Goal: Task Accomplishment & Management: Manage account settings

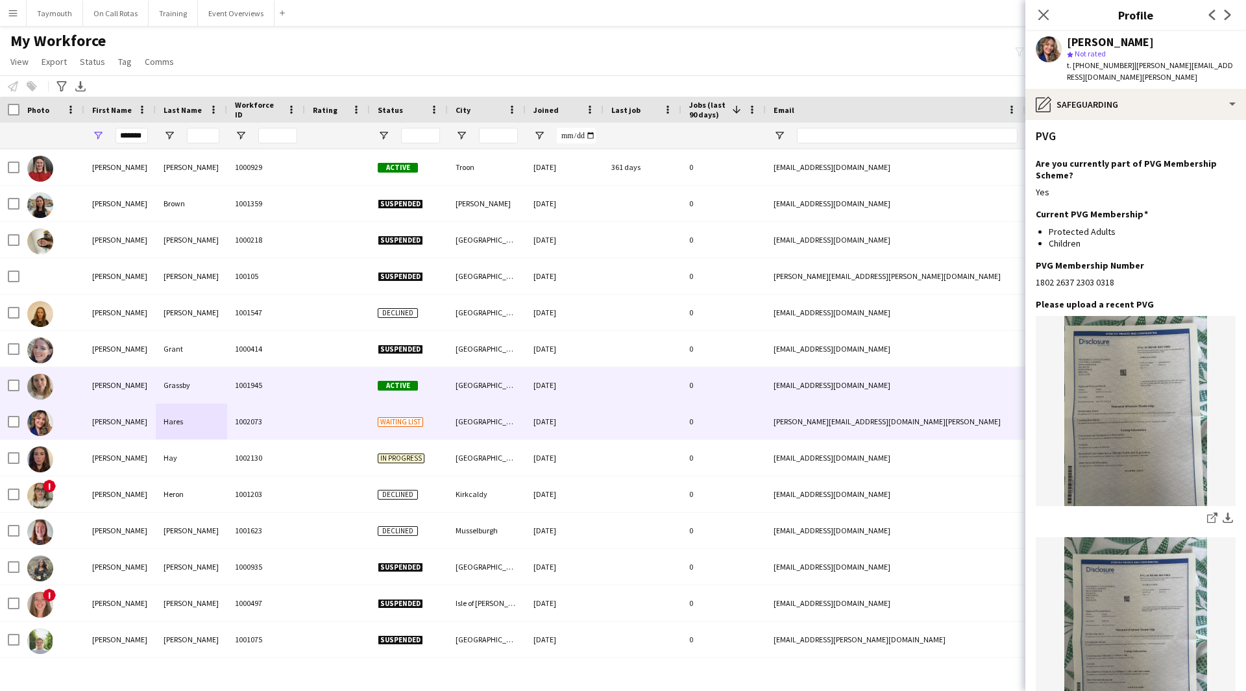
scroll to position [454, 0]
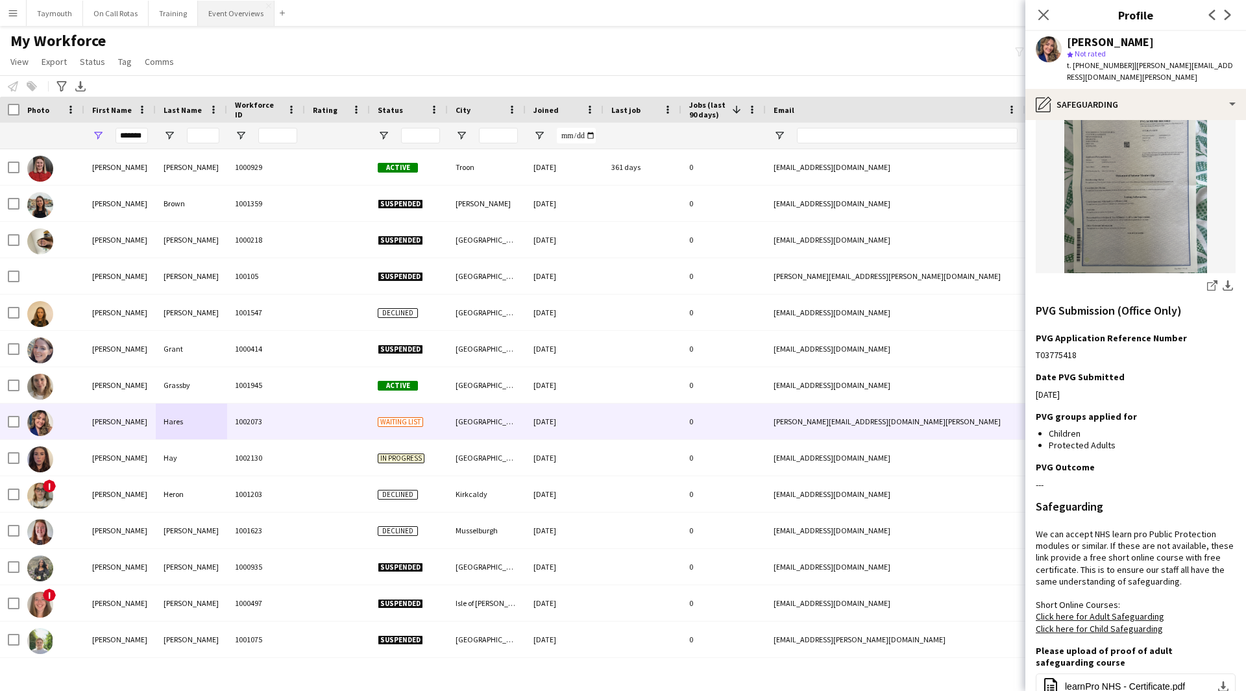
click at [251, 12] on button "Event Overviews Close" at bounding box center [236, 13] width 77 height 25
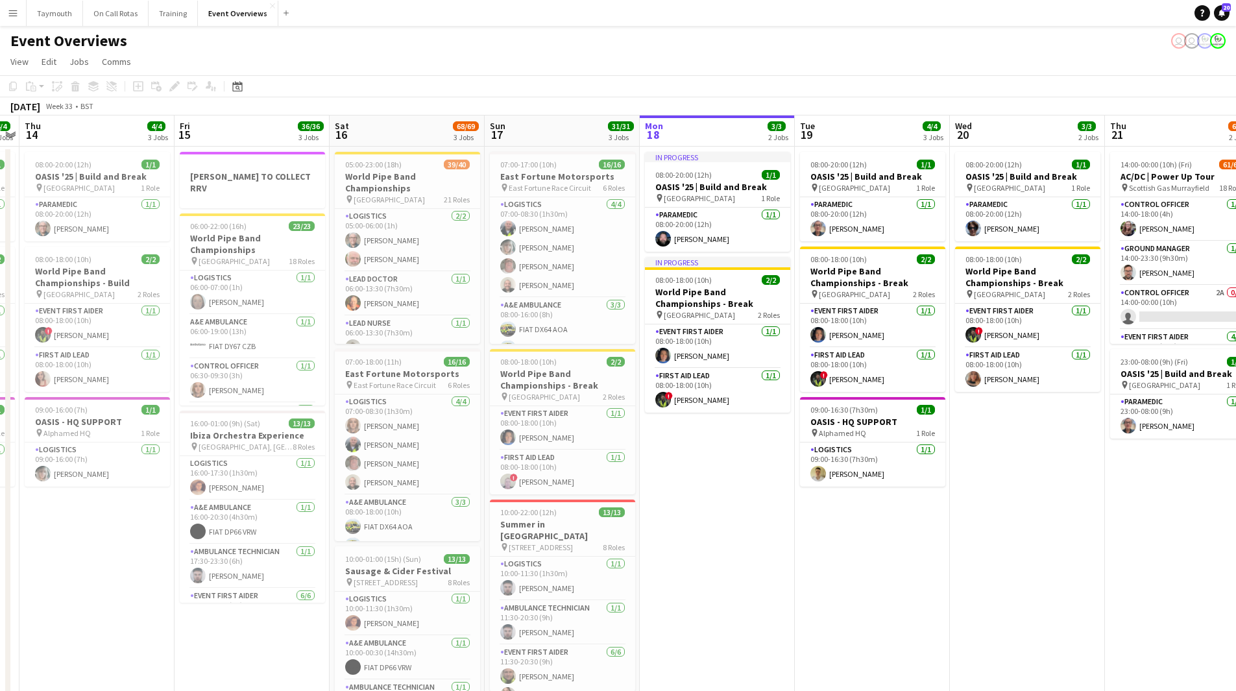
scroll to position [0, 262]
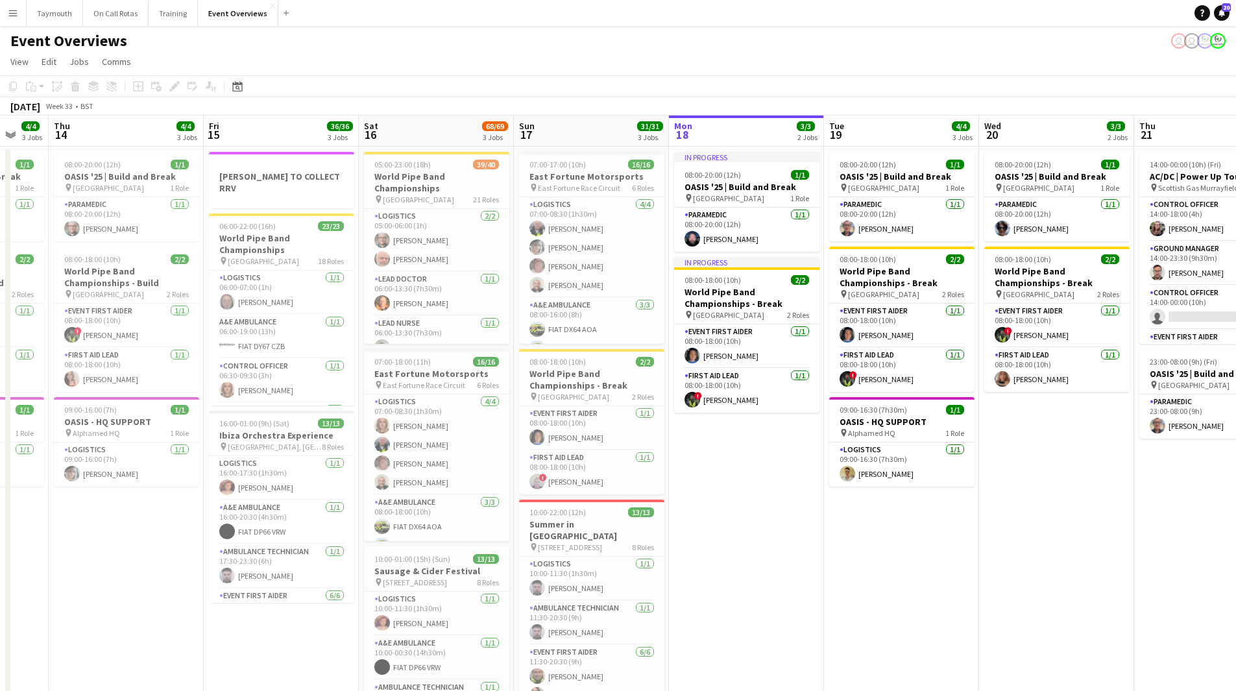
drag, startPoint x: 212, startPoint y: 496, endPoint x: 726, endPoint y: 500, distance: 514.0
click at [726, 500] on app-calendar-viewport "Tue 12 84/85 4 Jobs Wed 13 4/4 3 Jobs Thu 14 4/4 3 Jobs Fri 15 36/36 3 Jobs Sat…" at bounding box center [618, 527] width 1236 height 822
drag, startPoint x: 813, startPoint y: 543, endPoint x: 807, endPoint y: 552, distance: 9.9
click at [813, 543] on app-date-cell "In progress 08:00-20:00 (12h) 1/1 OASIS '25 | Build and Break pin Murrayfield S…" at bounding box center [746, 542] width 155 height 791
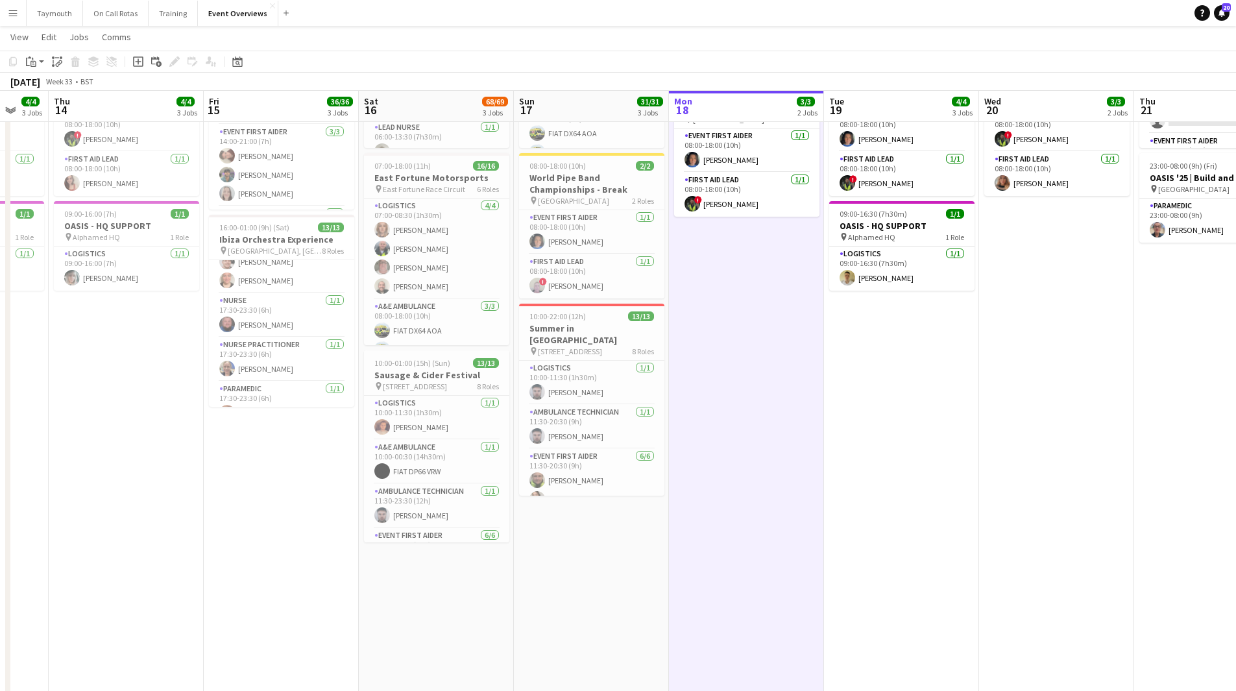
scroll to position [260, 0]
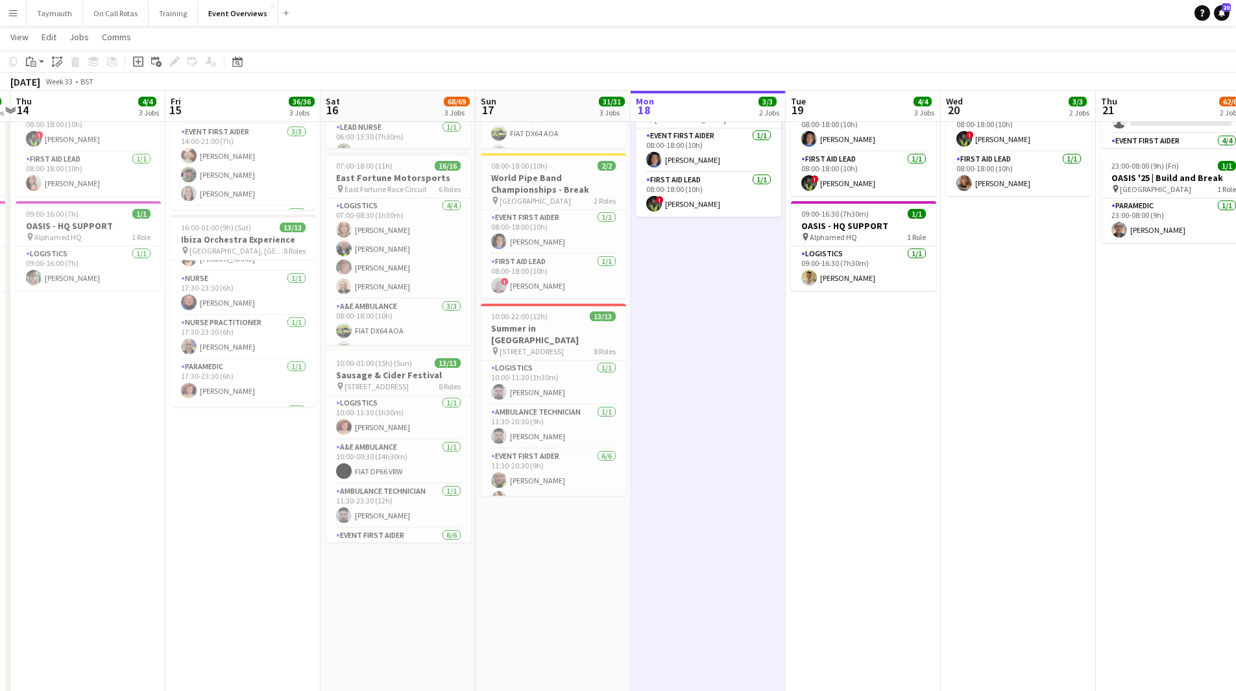
drag, startPoint x: 759, startPoint y: 363, endPoint x: 262, endPoint y: 425, distance: 501.6
click at [271, 427] on app-calendar-viewport "Tue 12 84/85 4 Jobs Wed 13 4/4 3 Jobs Thu 14 4/4 3 Jobs Fri 15 36/36 3 Jobs Sat…" at bounding box center [618, 299] width 1236 height 886
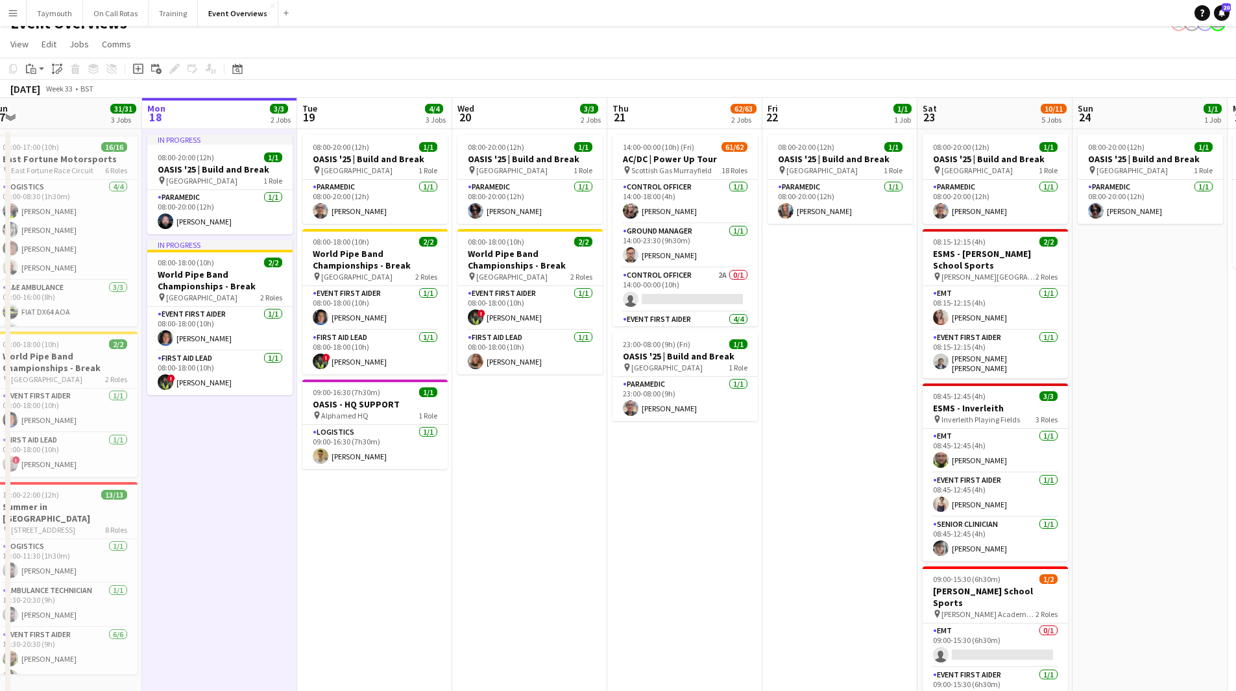
scroll to position [0, 0]
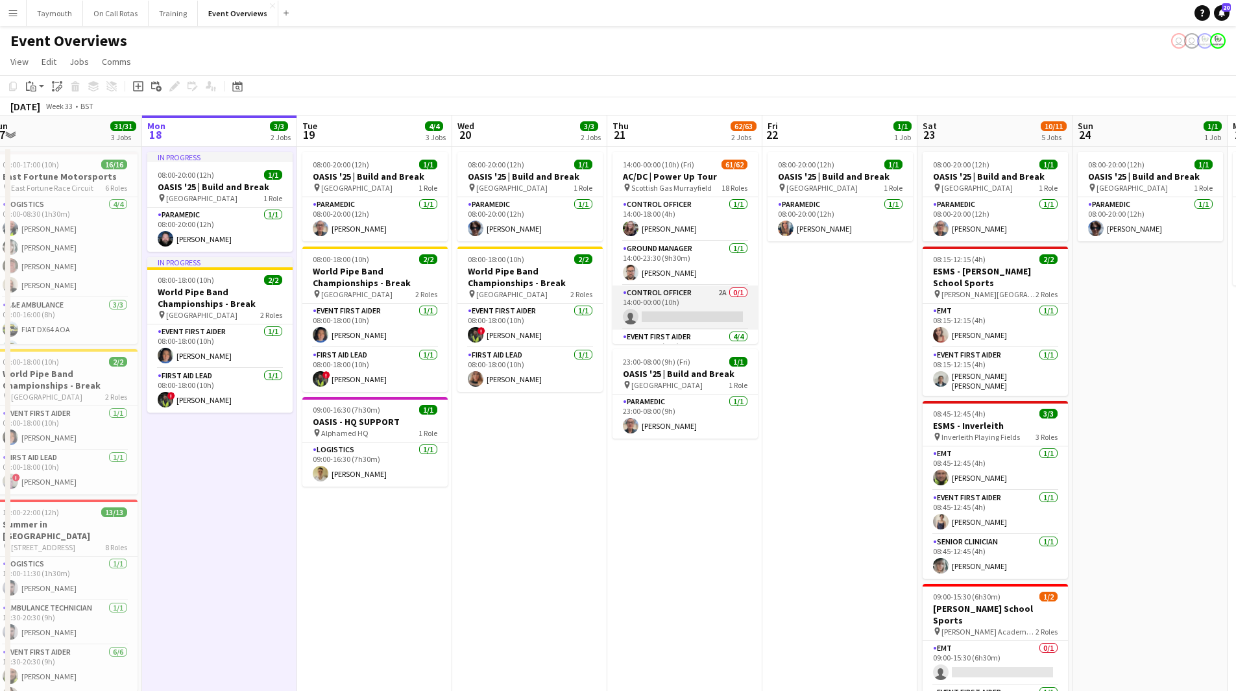
click at [659, 293] on app-card-role "Control Officer 2A 0/1 14:00-00:00 (10h) single-neutral-actions" at bounding box center [685, 308] width 145 height 44
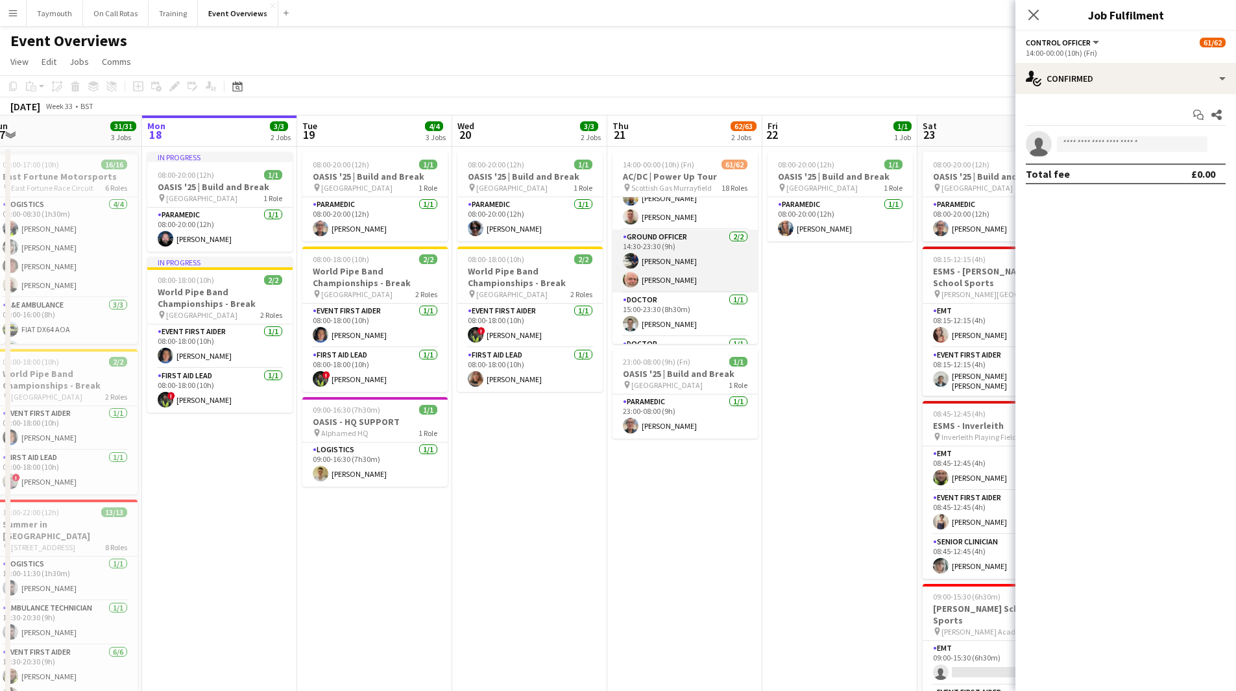
click at [707, 271] on app-card-role "Ground Officer 2/2 14:30-23:30 (9h) Ross Nicoll Tim Oakes" at bounding box center [685, 261] width 145 height 63
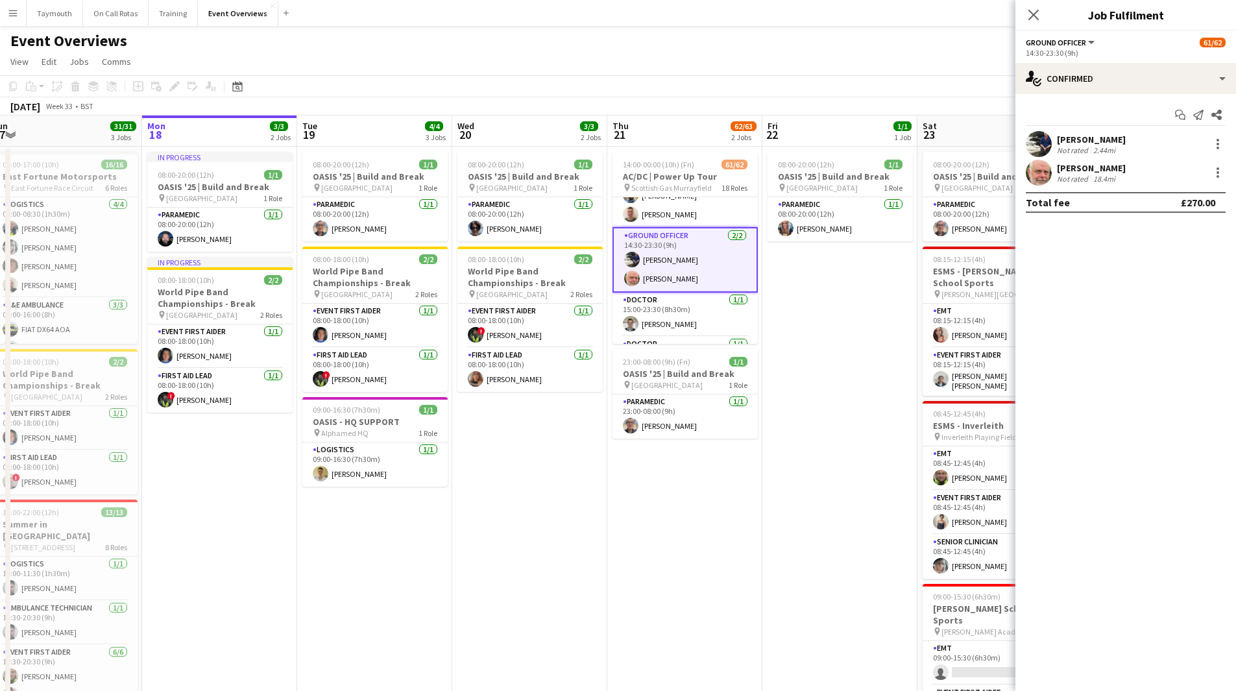
scroll to position [308, 0]
click at [1219, 177] on div at bounding box center [1218, 173] width 16 height 16
click at [1178, 232] on span "Switch crew" at bounding box center [1162, 227] width 55 height 11
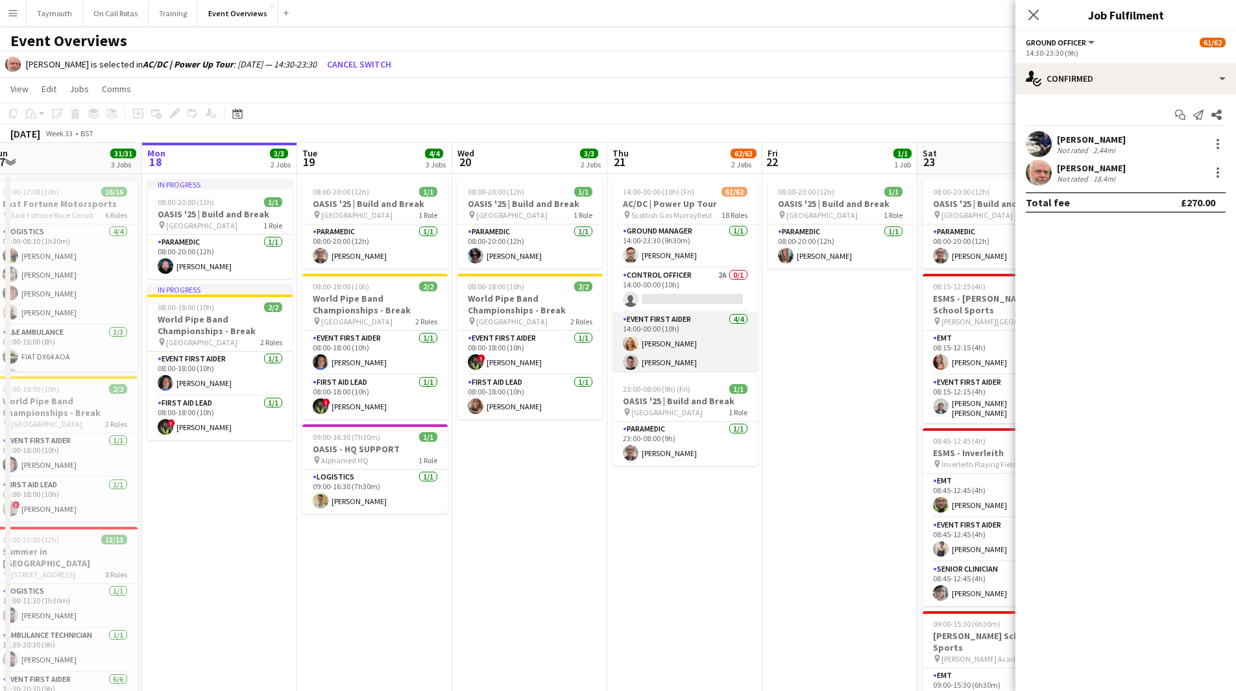
scroll to position [0, 0]
click at [689, 332] on app-card-role "Control Officer 2A 0/1 14:00-00:00 (10h) single-neutral-actions" at bounding box center [685, 335] width 145 height 44
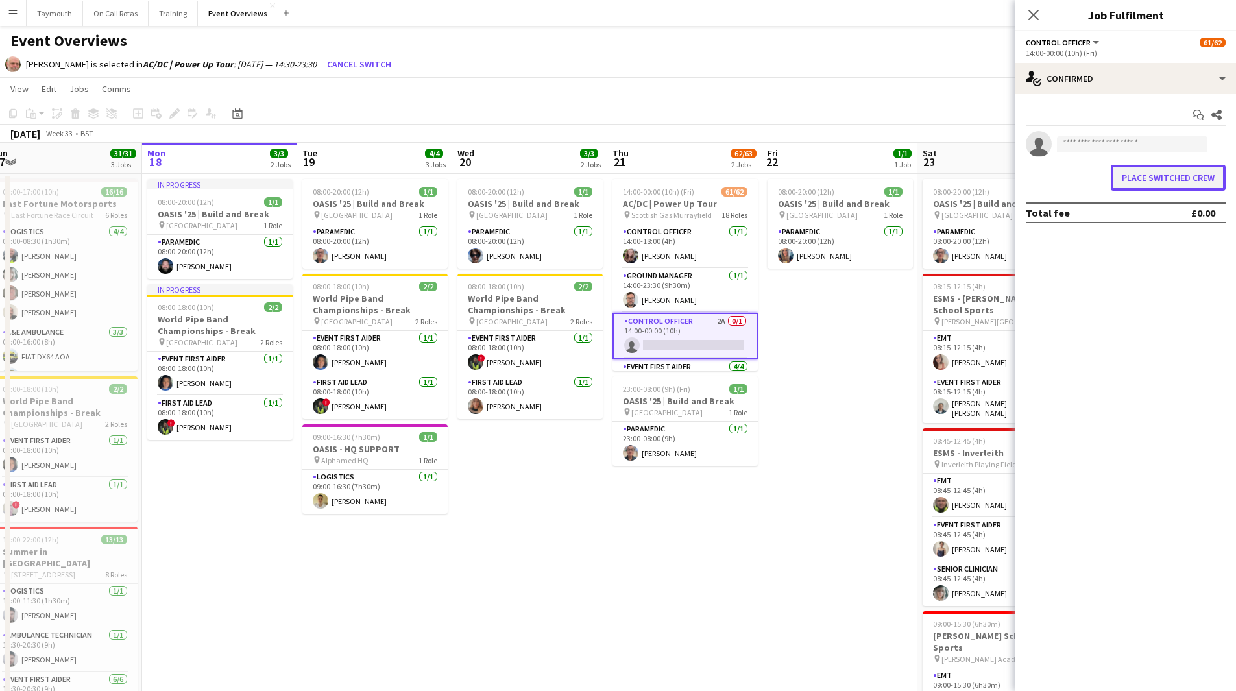
click at [1173, 182] on button "Place switched crew" at bounding box center [1168, 178] width 115 height 26
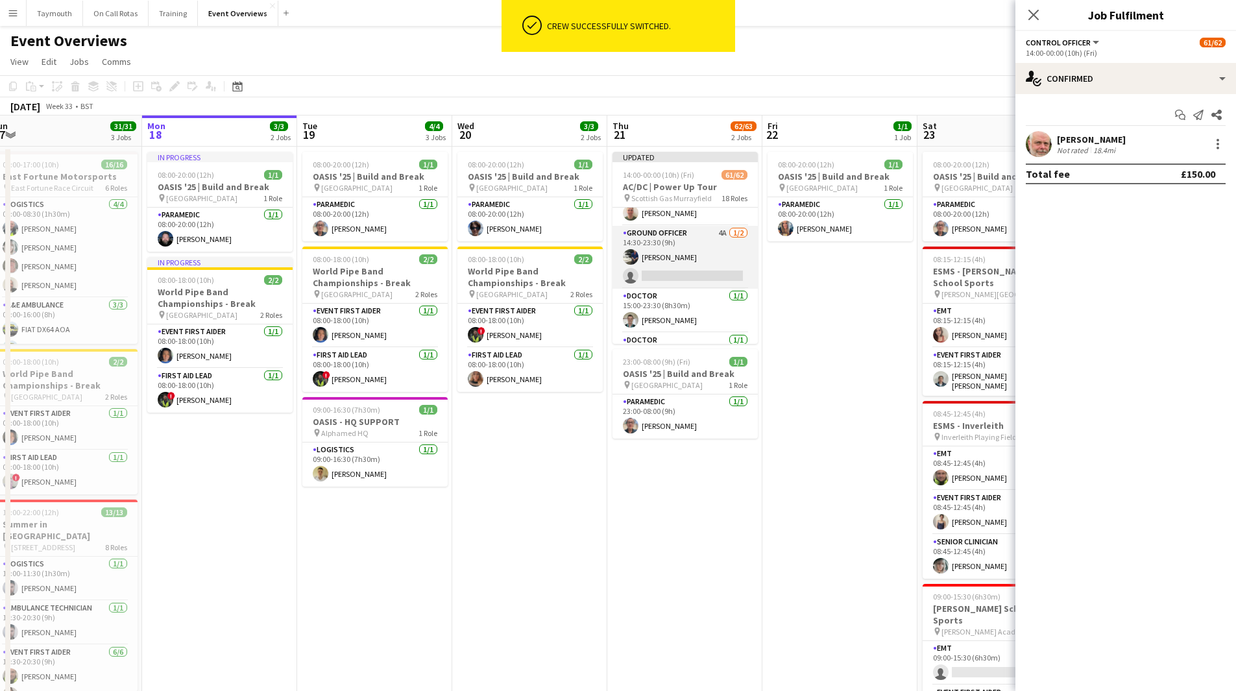
click at [704, 255] on app-card-role "Ground Officer 4A 1/2 14:30-23:30 (9h) Ross Nicoll single-neutral-actions" at bounding box center [685, 257] width 145 height 63
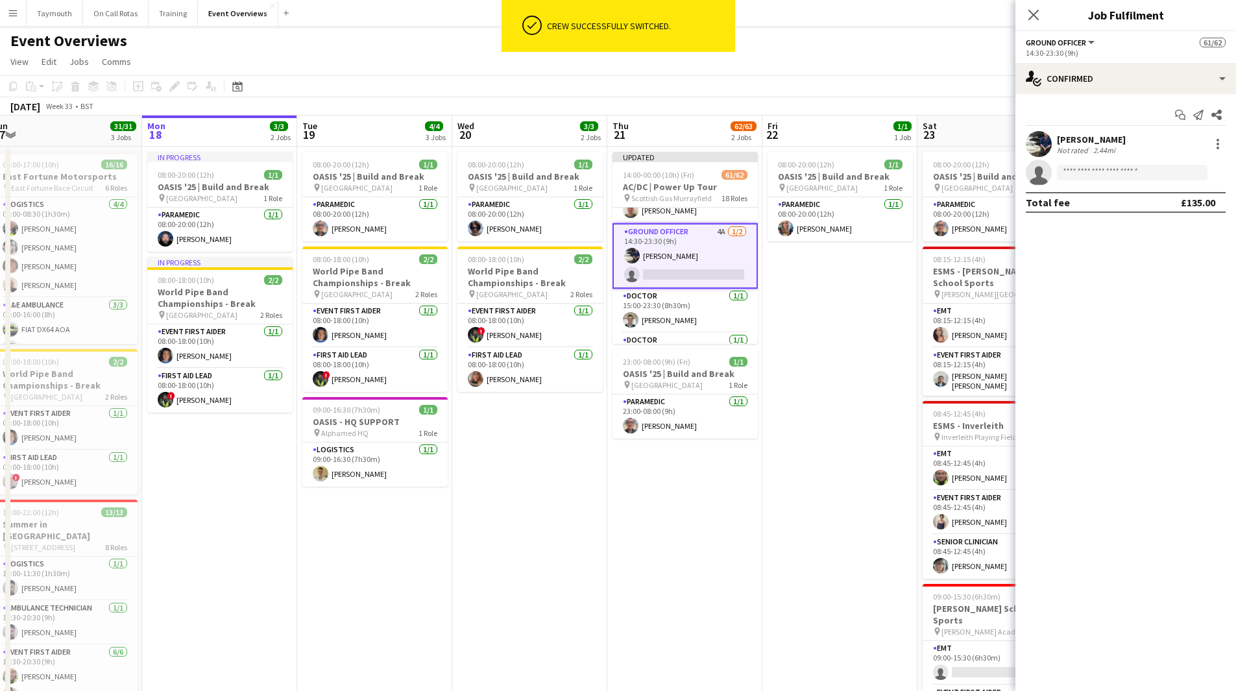
scroll to position [322, 0]
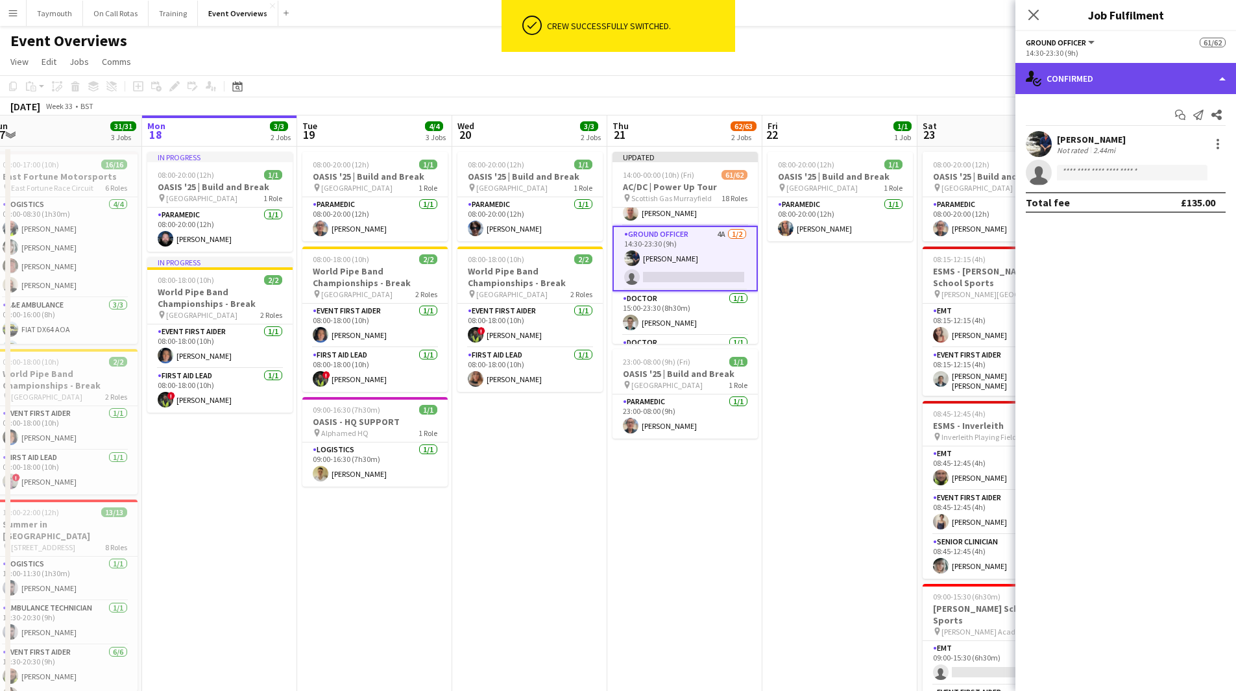
click at [1134, 88] on div "single-neutral-actions-check-2 Confirmed" at bounding box center [1126, 78] width 221 height 31
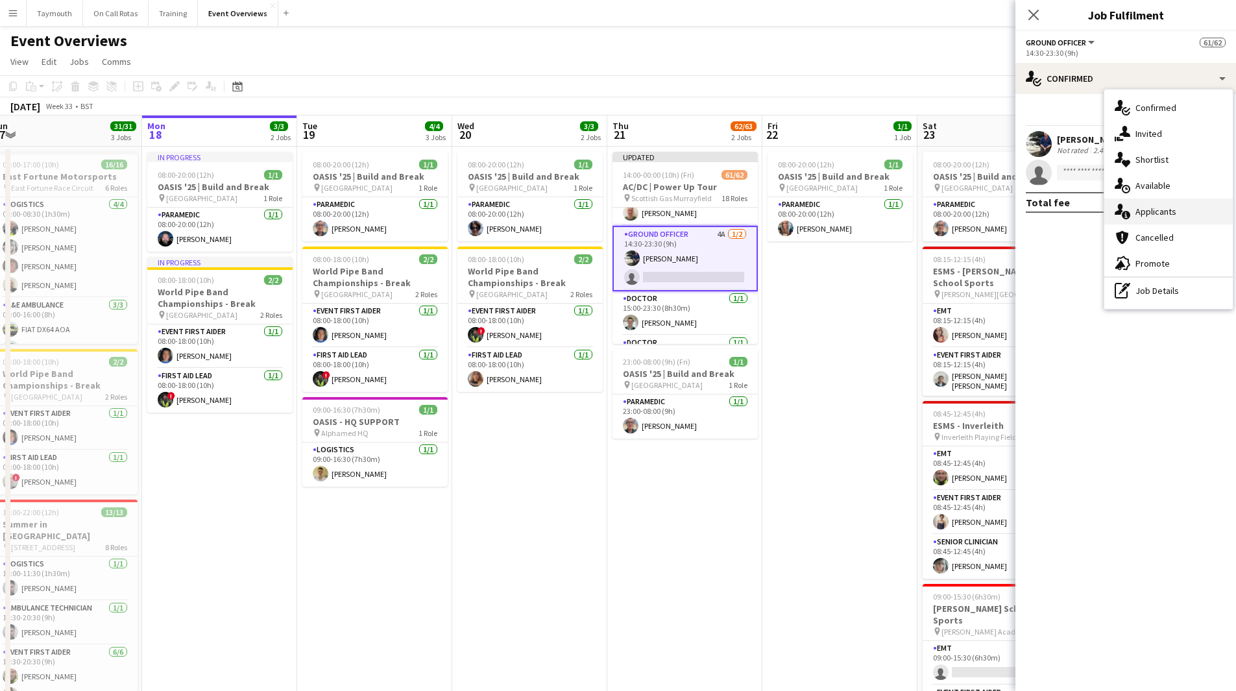
click at [1145, 210] on div "single-neutral-actions-information Applicants" at bounding box center [1169, 212] width 129 height 26
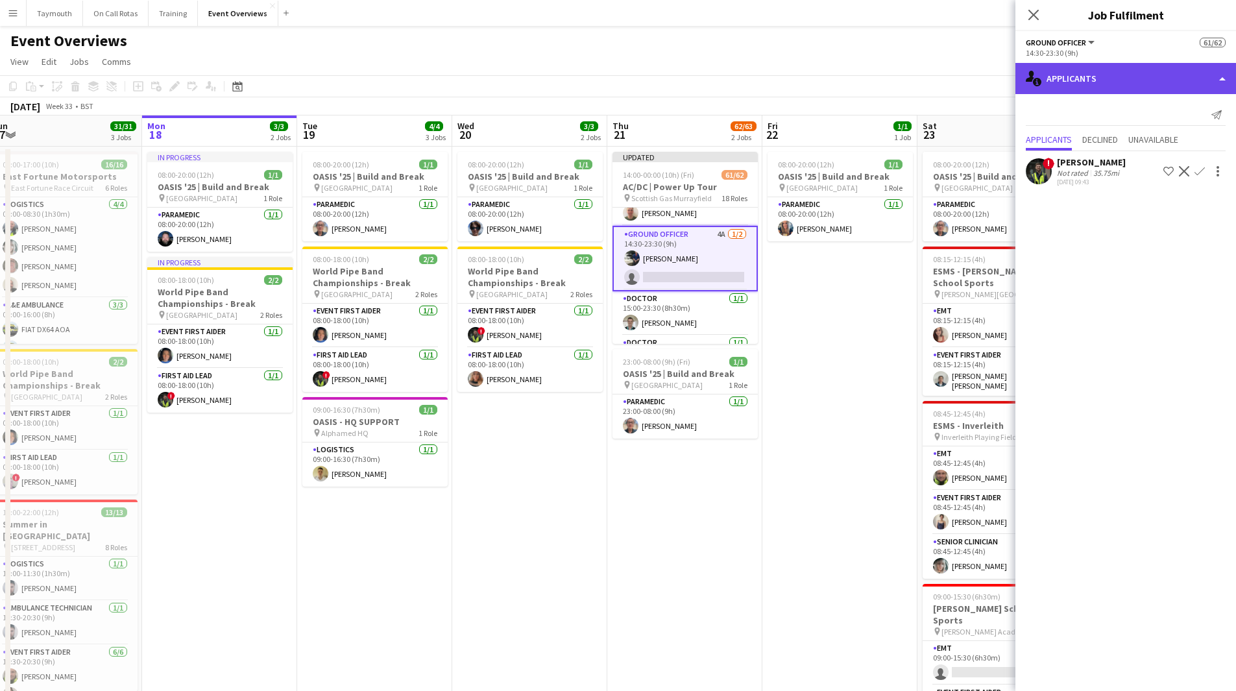
click at [1114, 88] on div "single-neutral-actions-information Applicants" at bounding box center [1126, 78] width 221 height 31
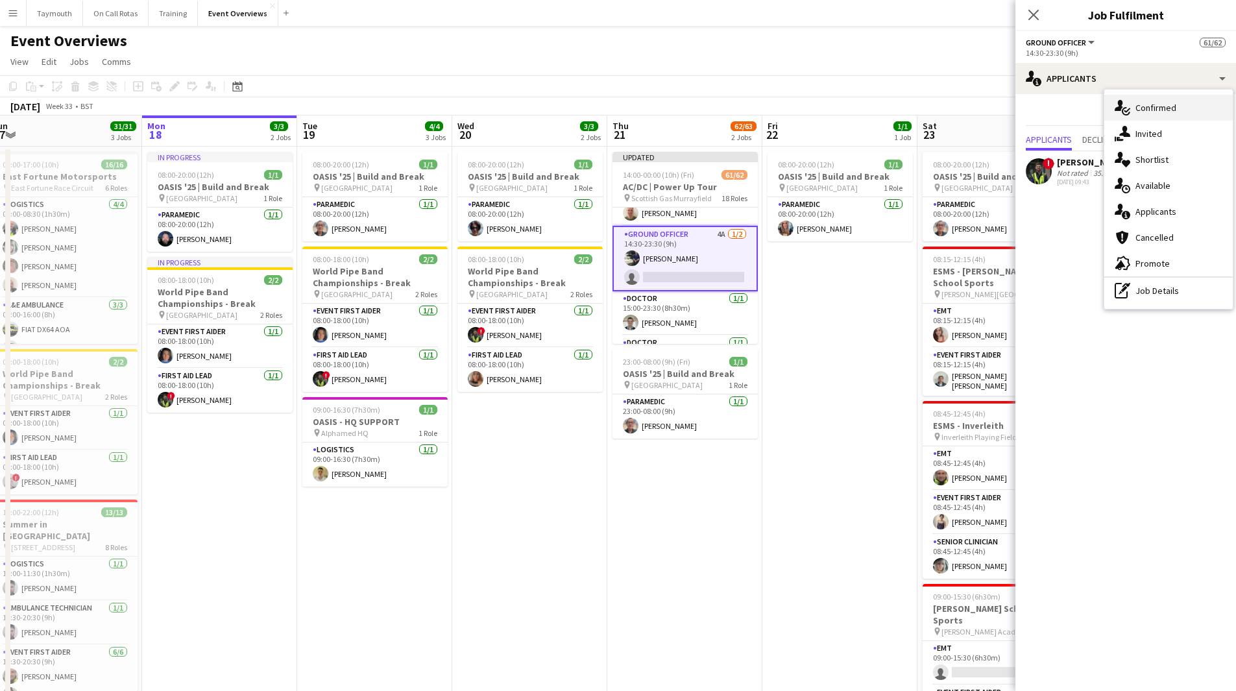
click at [1140, 116] on div "single-neutral-actions-check-2 Confirmed" at bounding box center [1169, 108] width 129 height 26
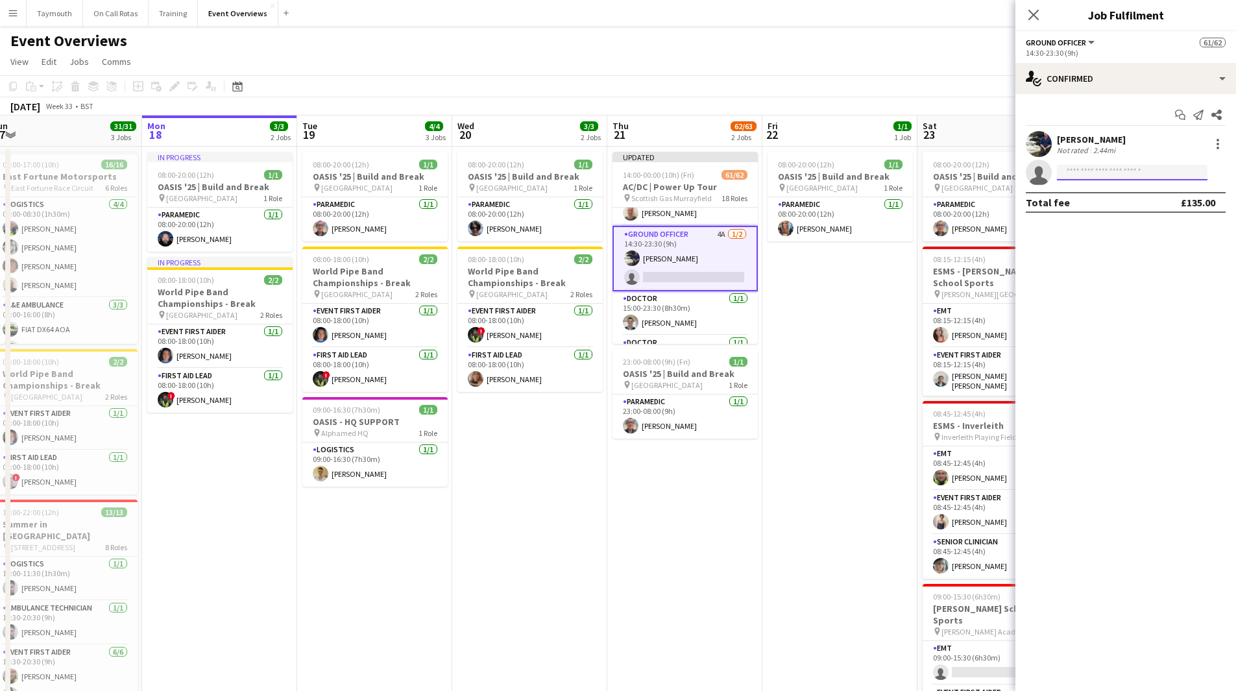
click at [1101, 169] on input at bounding box center [1132, 173] width 151 height 16
type input "*****"
click at [1109, 190] on span "[PERSON_NAME]" at bounding box center [1105, 191] width 75 height 11
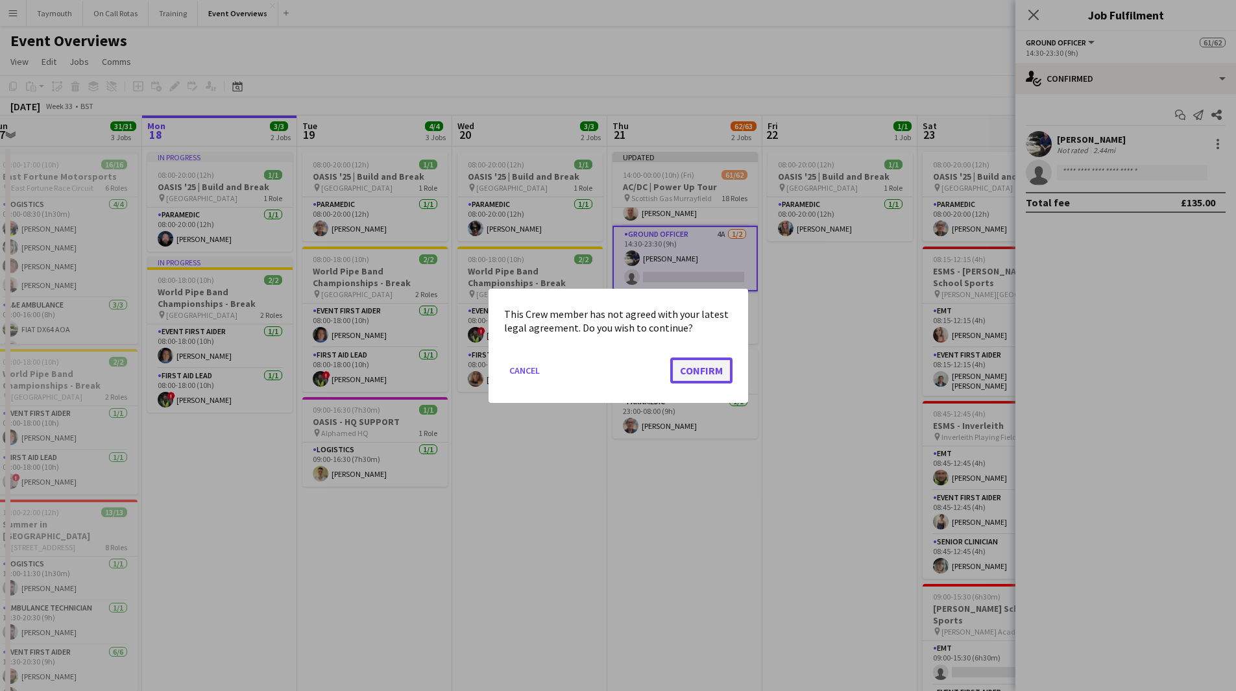
click at [701, 367] on button "Confirm" at bounding box center [701, 370] width 62 height 26
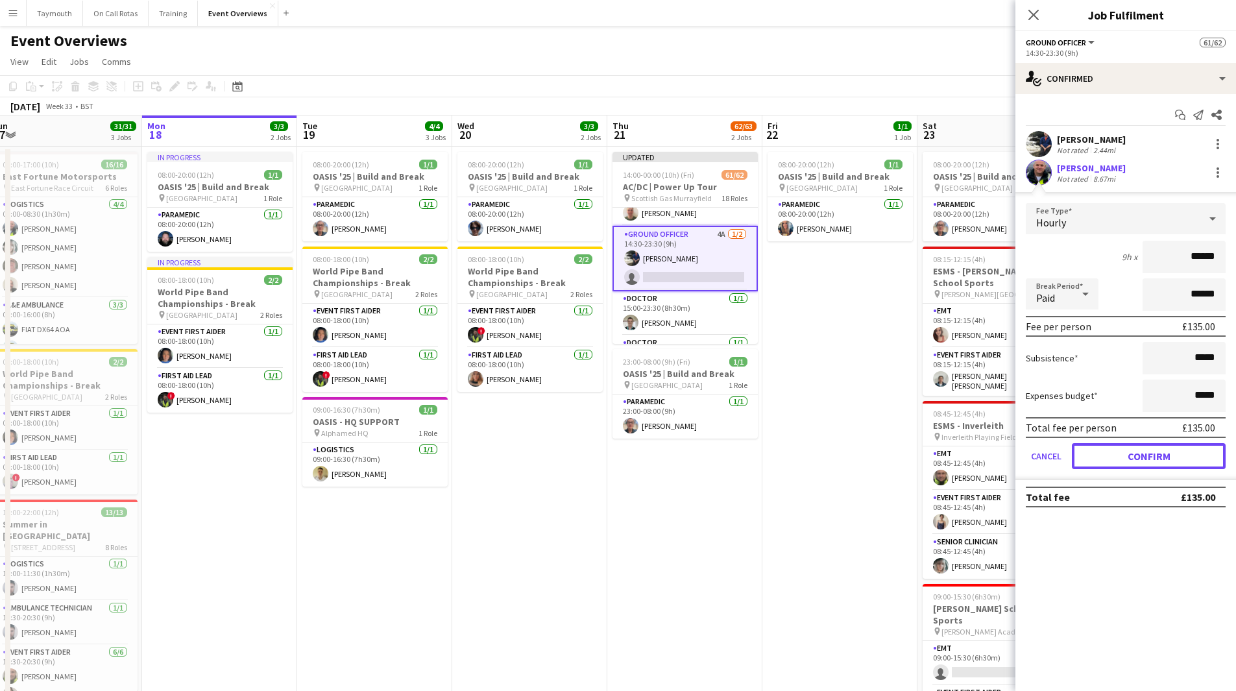
click at [1175, 456] on button "Confirm" at bounding box center [1149, 456] width 154 height 26
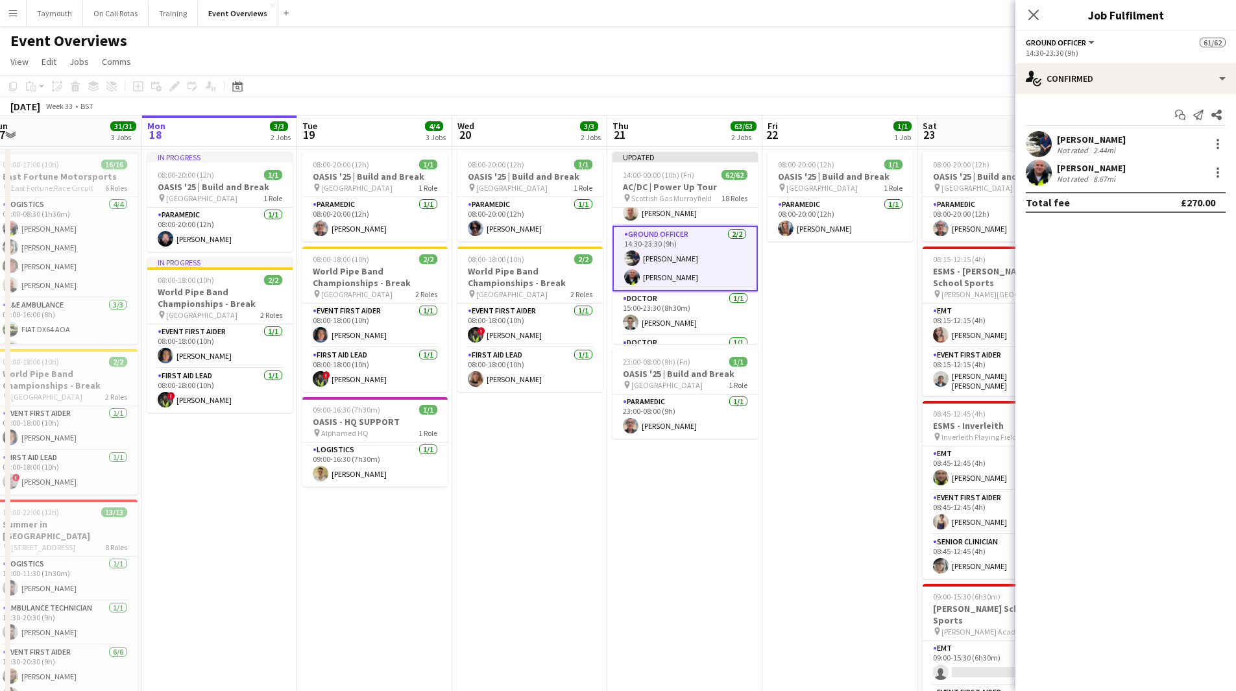
click at [826, 326] on app-date-cell "08:00-20:00 (12h) 1/1 OASIS '25 | Build and Break pin Murrayfield Stadium 1 Rol…" at bounding box center [840, 542] width 155 height 791
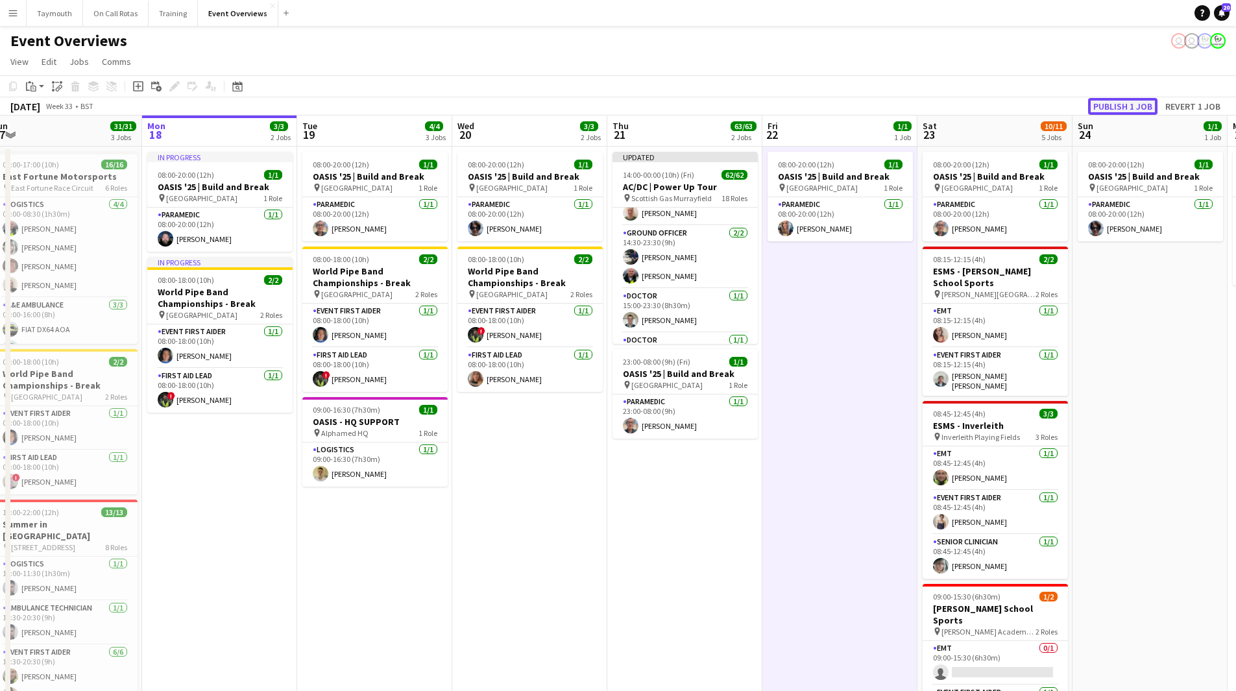
click at [1140, 112] on button "Publish 1 job" at bounding box center [1122, 106] width 69 height 17
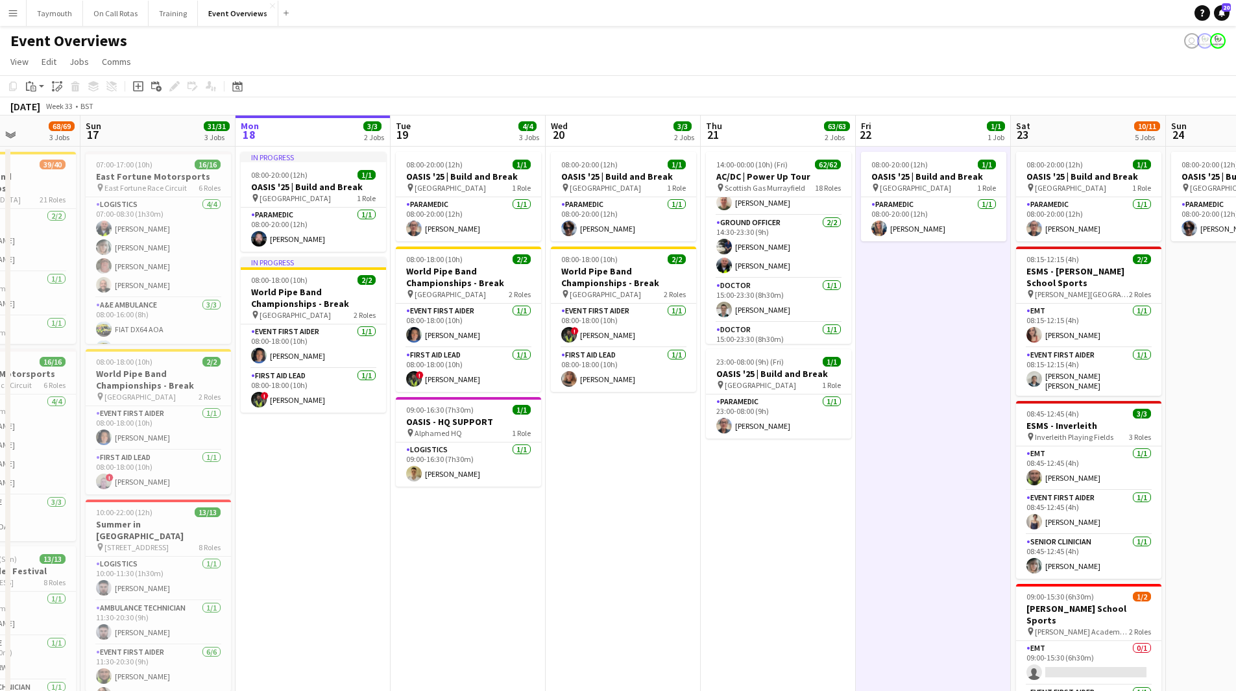
drag, startPoint x: 316, startPoint y: 516, endPoint x: 565, endPoint y: 489, distance: 250.0
click at [565, 489] on app-calendar-viewport "Thu 14 4/4 3 Jobs Fri 15 36/36 3 Jobs Sat 16 68/69 3 Jobs Sun 17 31/31 3 Jobs M…" at bounding box center [618, 527] width 1236 height 822
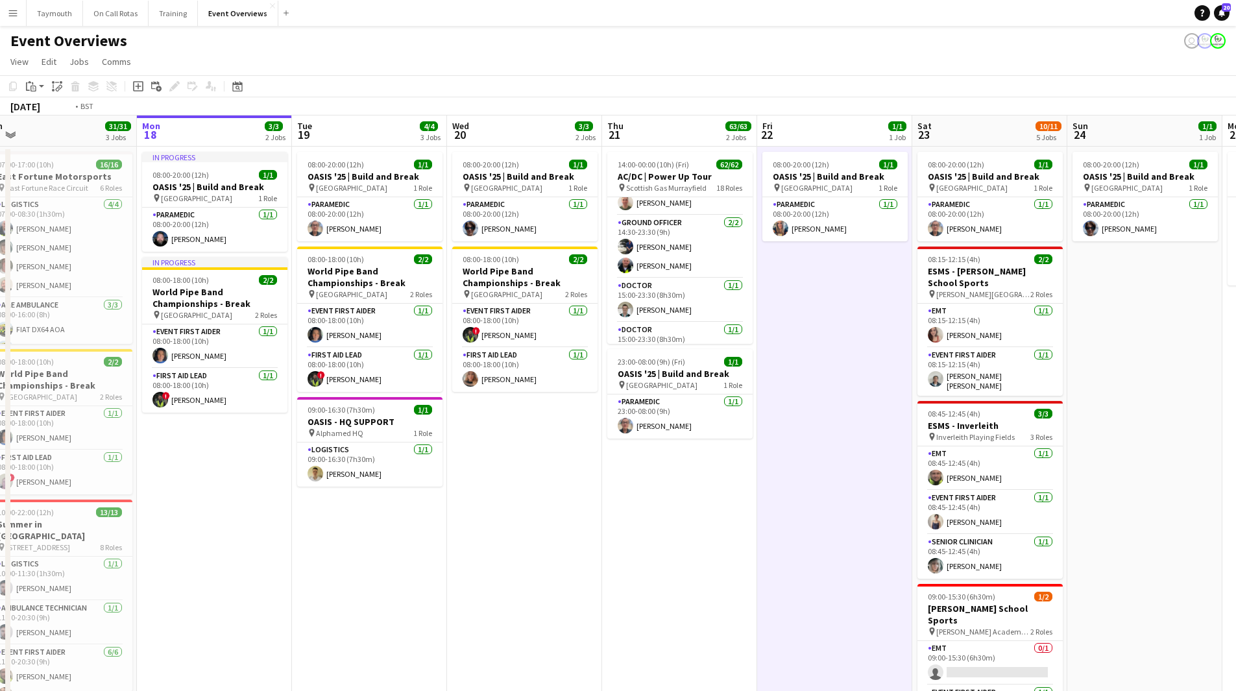
drag, startPoint x: 569, startPoint y: 544, endPoint x: 460, endPoint y: 550, distance: 108.6
click at [460, 550] on app-calendar-viewport "Thu 14 4/4 3 Jobs Fri 15 36/36 3 Jobs Sat 16 68/69 3 Jobs Sun 17 31/31 3 Jobs M…" at bounding box center [618, 527] width 1236 height 822
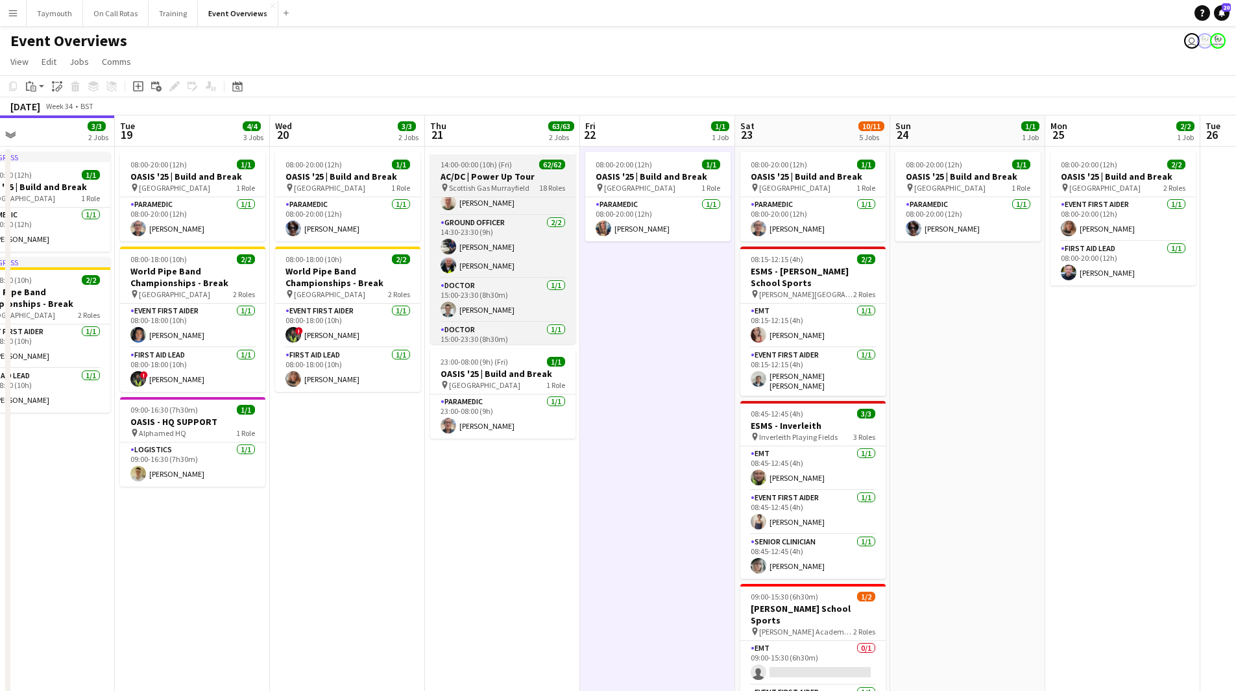
click at [498, 184] on span "Scottish Gas Murrayfield" at bounding box center [489, 188] width 80 height 10
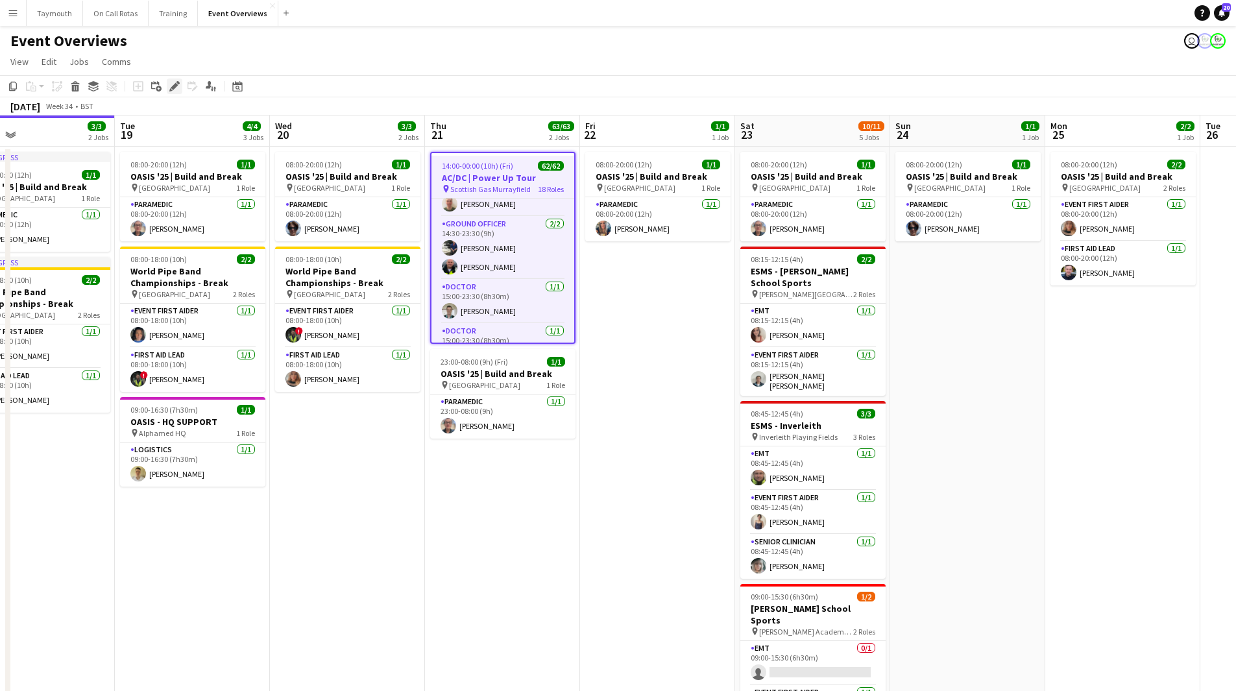
click at [169, 85] on div "Edit" at bounding box center [175, 87] width 16 height 16
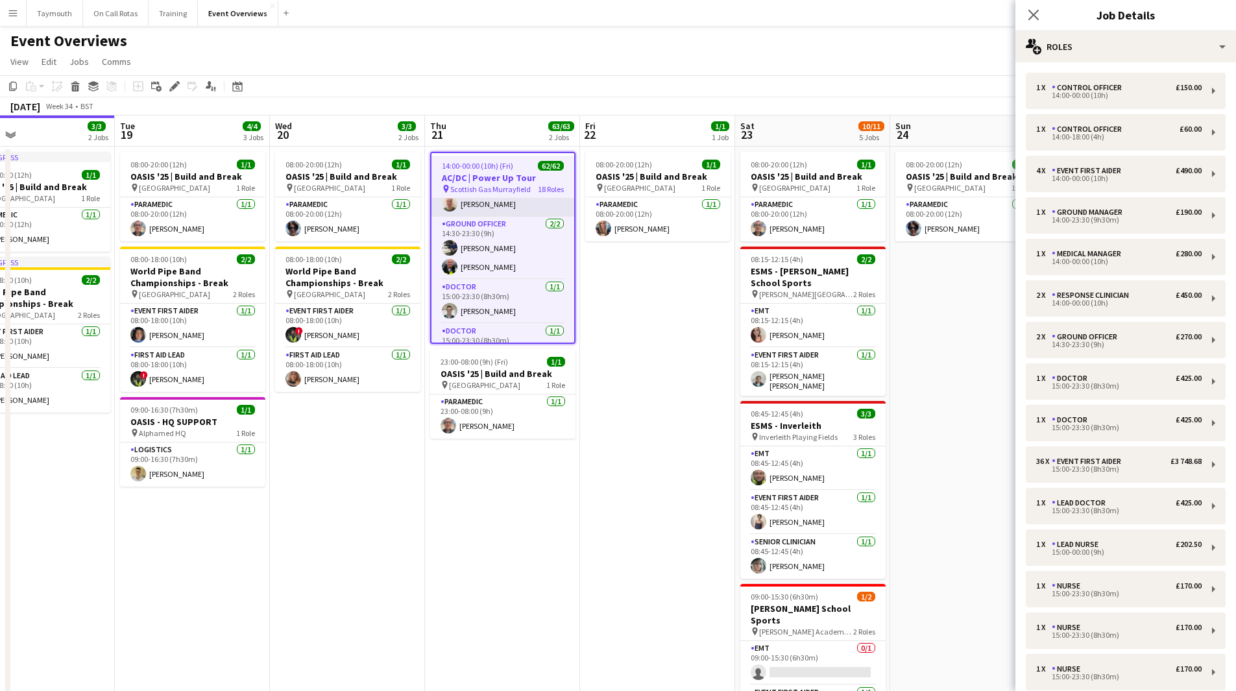
drag, startPoint x: 495, startPoint y: 267, endPoint x: 478, endPoint y: 212, distance: 57.7
click at [489, 260] on app-calendar-viewport "Fri 15 36/36 3 Jobs Sat 16 68/69 3 Jobs Sun 17 31/31 3 Jobs Mon 18 3/3 2 Jobs T…" at bounding box center [618, 527] width 1236 height 822
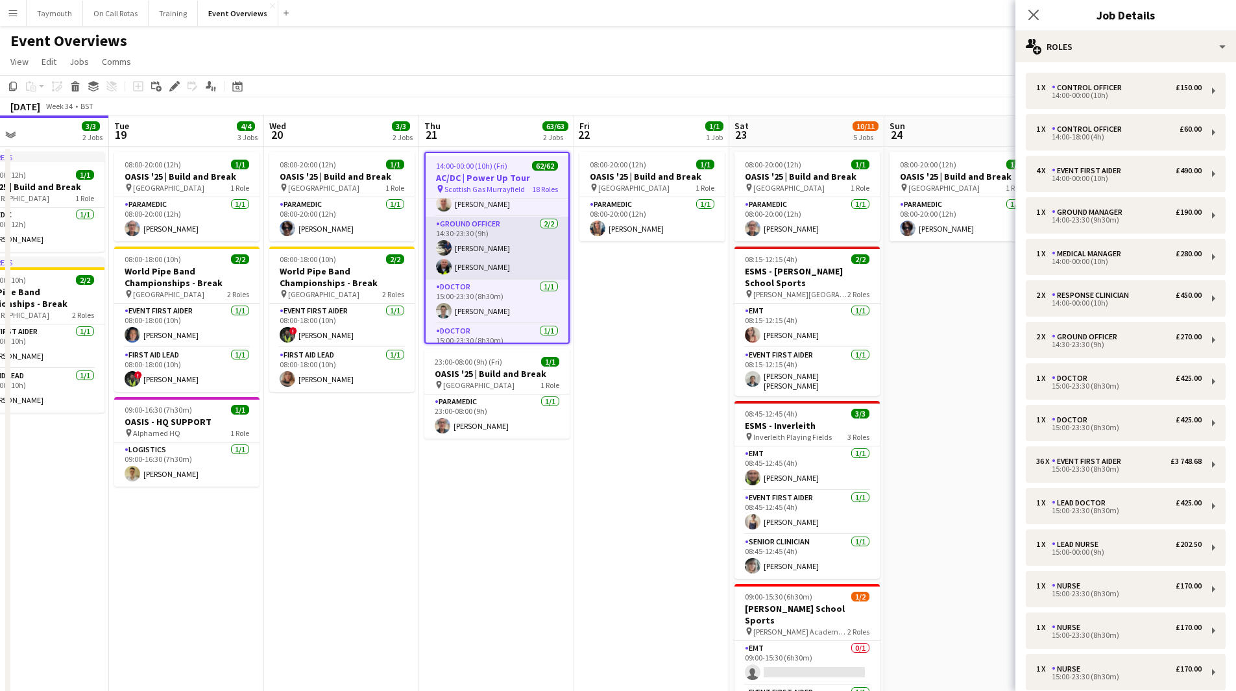
click at [485, 252] on app-card-role "Ground Officer 2/2 14:30-23:30 (9h) Ross Nicoll Kenny Hunter" at bounding box center [497, 248] width 143 height 63
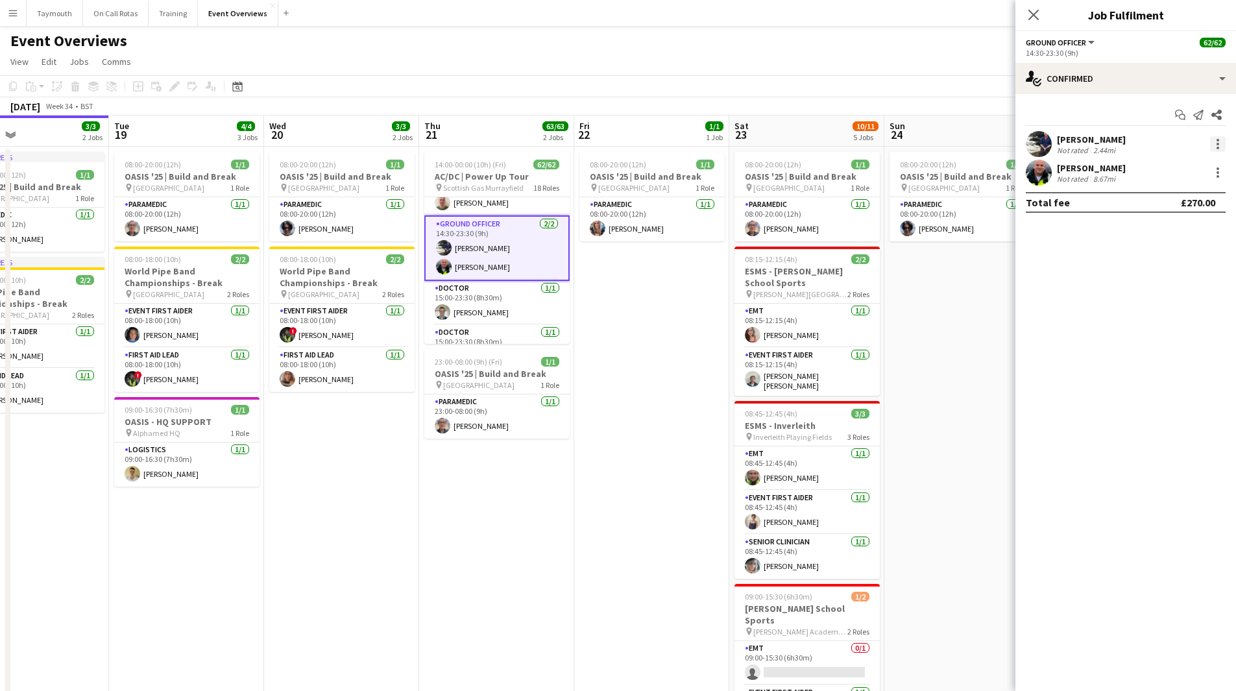
click at [1221, 146] on div at bounding box center [1218, 144] width 16 height 16
click at [1198, 321] on span "Set as supervisor" at bounding box center [1175, 323] width 80 height 11
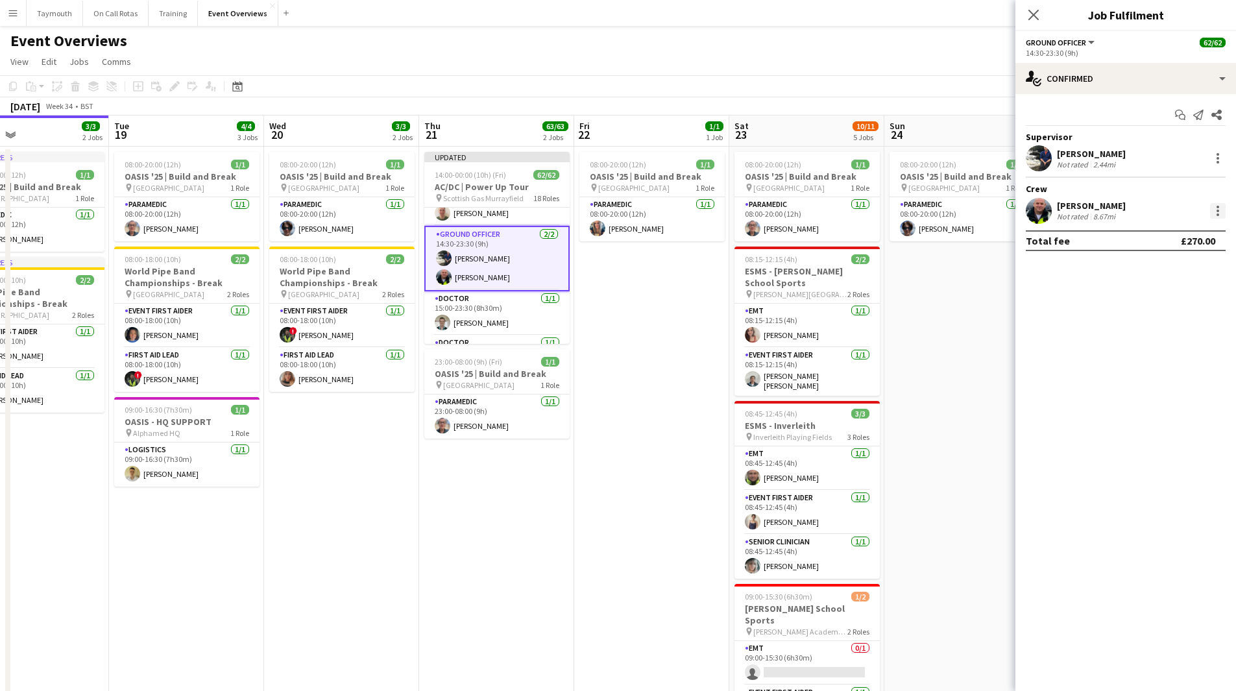
click at [1215, 206] on div at bounding box center [1218, 211] width 16 height 16
click at [1169, 387] on span "Set as supervisor" at bounding box center [1175, 389] width 80 height 11
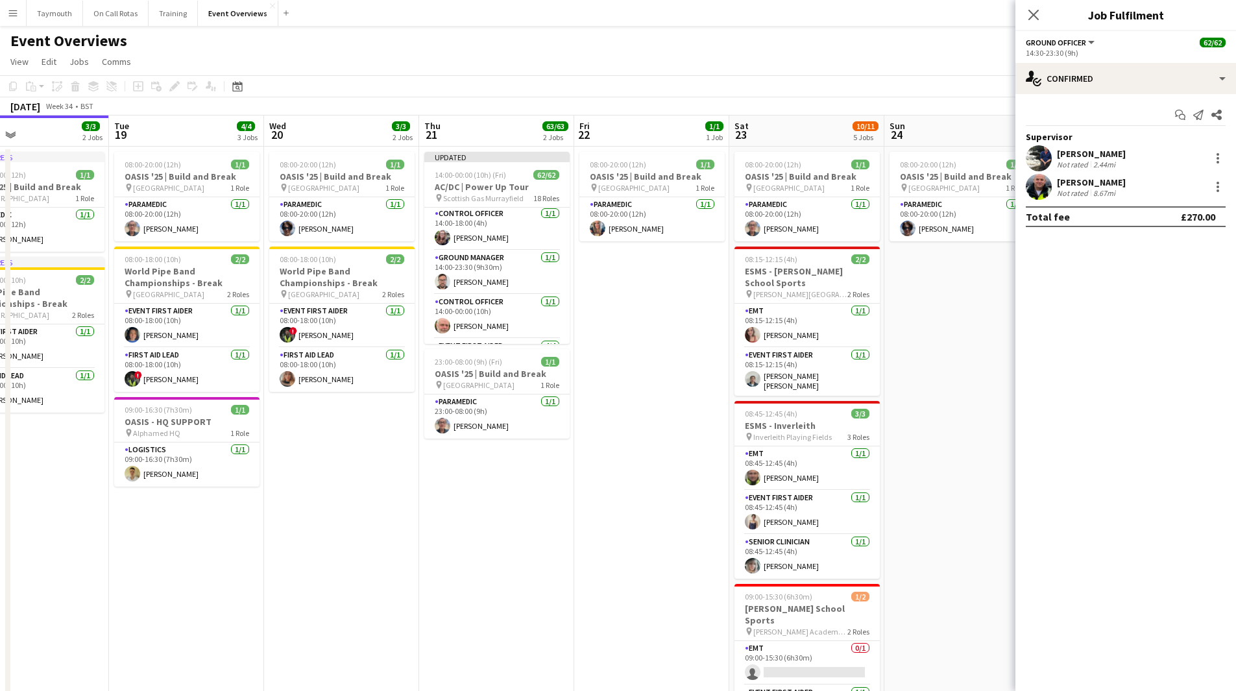
scroll to position [0, 0]
click at [508, 217] on app-card-role "Control Officer 1/1 14:00-18:00 (4h) Jodie Craig" at bounding box center [496, 230] width 145 height 44
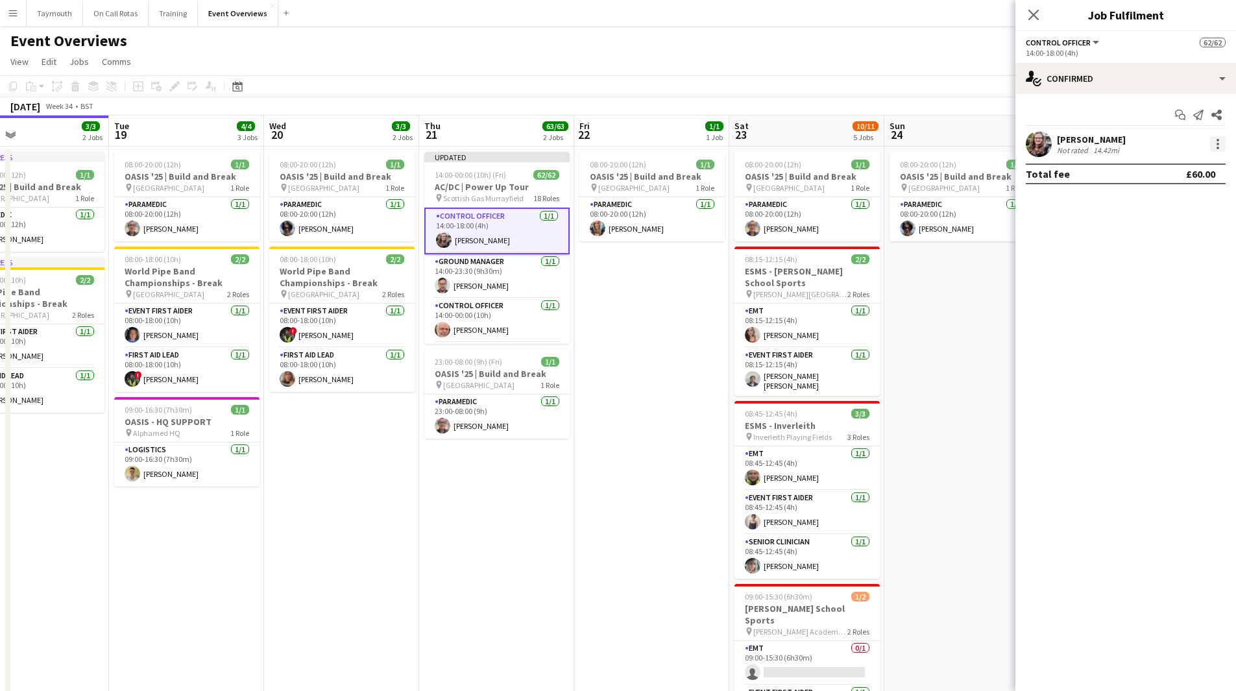
click at [1218, 147] on div at bounding box center [1218, 148] width 3 height 3
click at [1184, 323] on span "Set as supervisor" at bounding box center [1175, 323] width 80 height 11
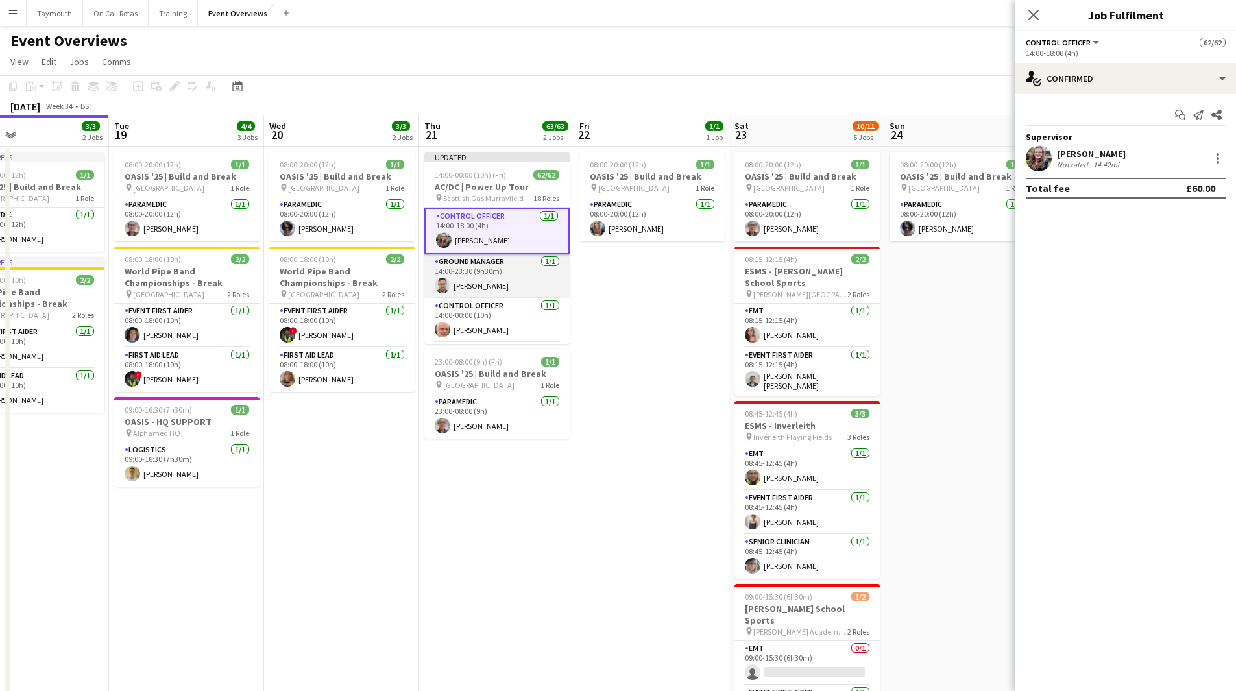
click at [503, 274] on app-card-role "Ground Manager 1/1 14:00-23:30 (9h30m) Craig Young" at bounding box center [496, 276] width 145 height 44
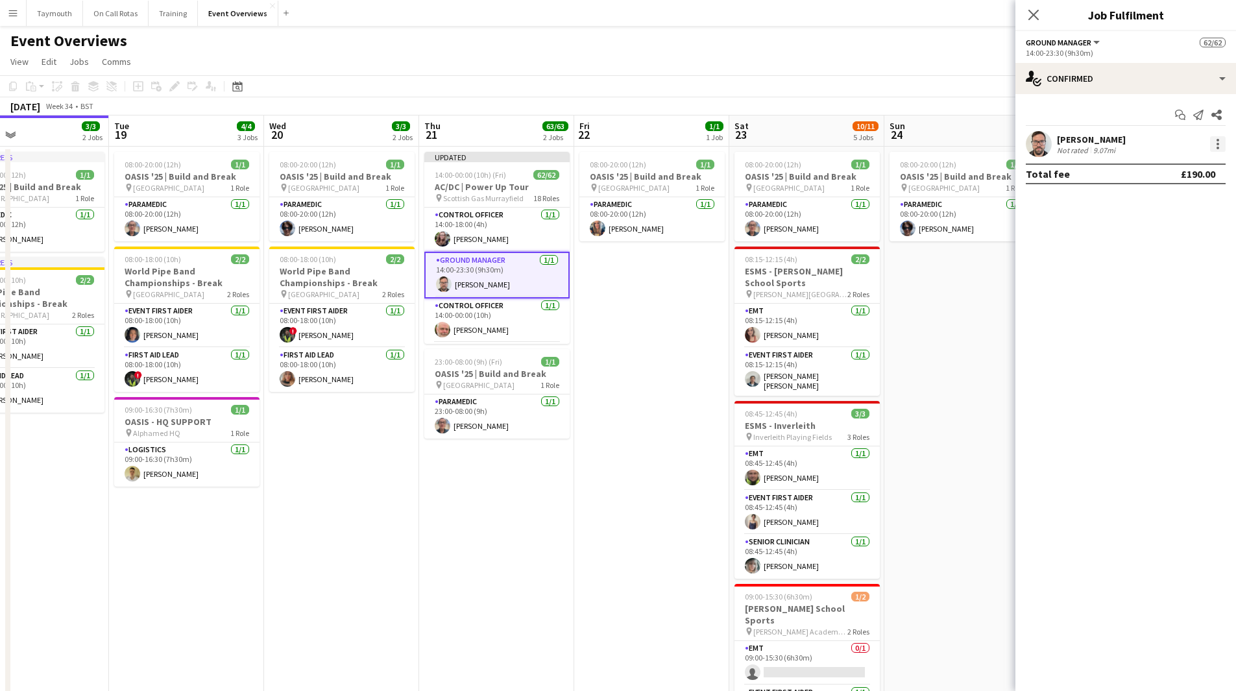
click at [1223, 144] on div at bounding box center [1218, 144] width 16 height 16
click at [1163, 322] on span "Set as supervisor" at bounding box center [1175, 323] width 80 height 11
click at [500, 299] on app-card-role "Control Officer 1/1 14:00-00:00 (10h) Tim Oakes" at bounding box center [496, 321] width 145 height 44
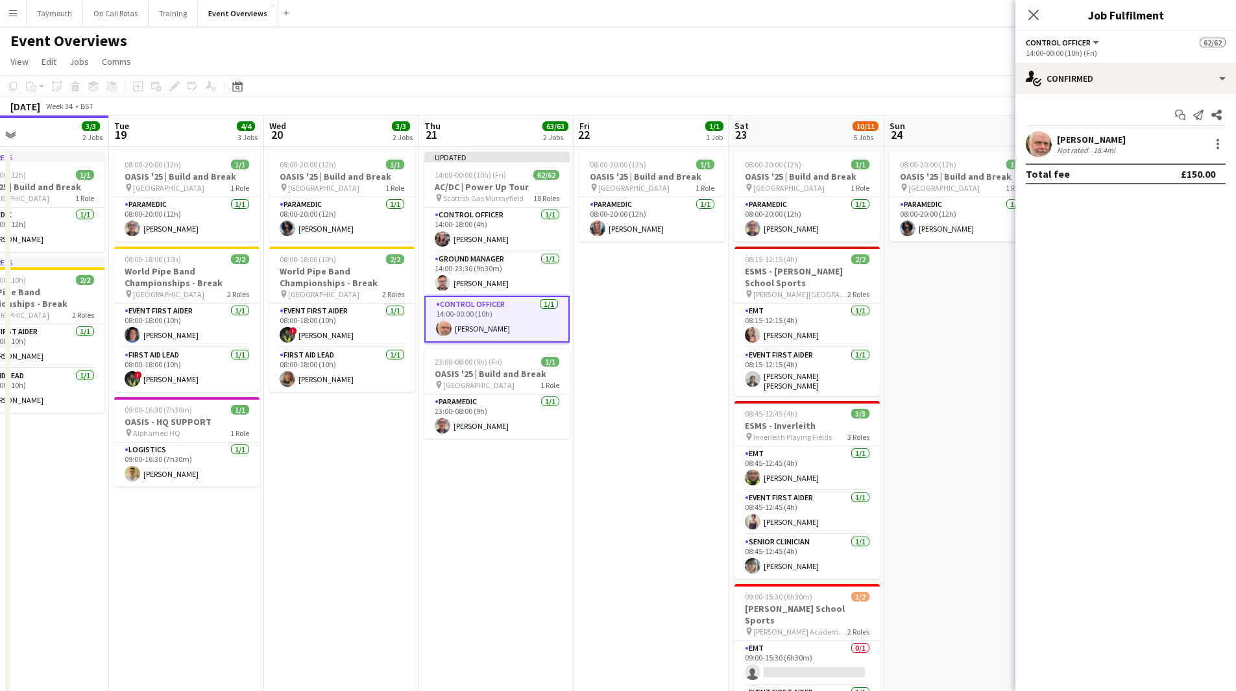
click at [1220, 134] on div "Tim Oakes Not rated 18.4mi" at bounding box center [1126, 144] width 221 height 26
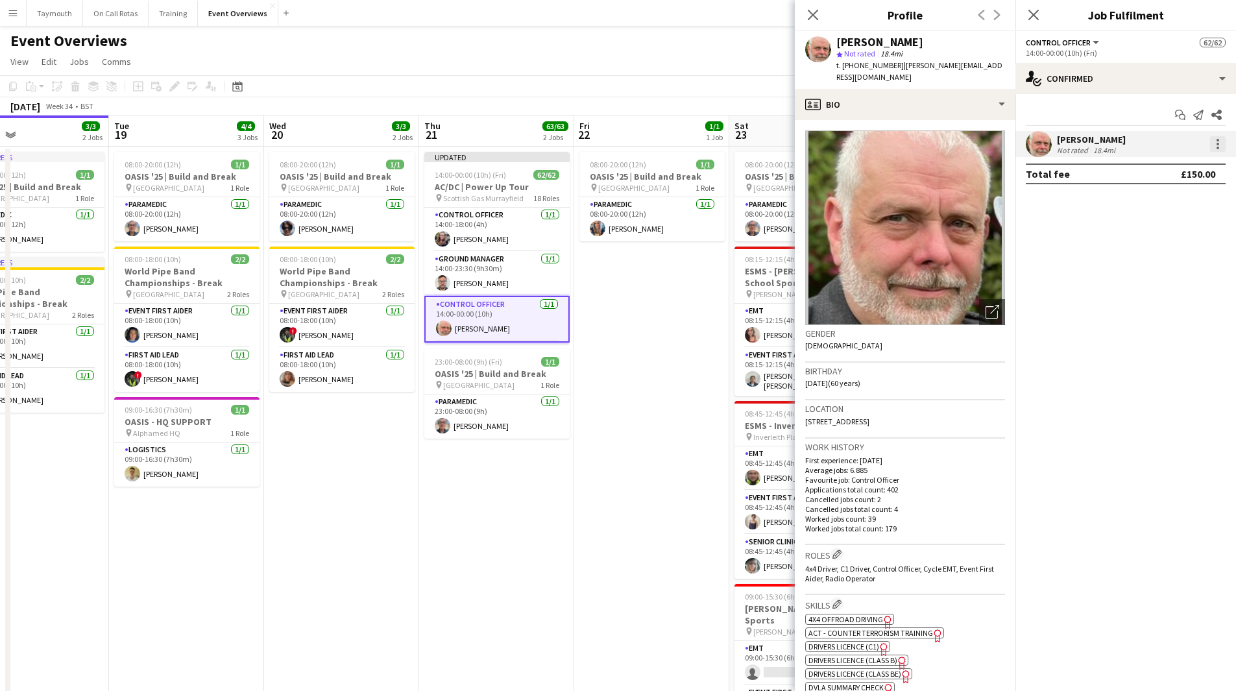
click at [1221, 146] on div at bounding box center [1218, 144] width 16 height 16
click at [1175, 321] on span "Set as supervisor" at bounding box center [1175, 323] width 80 height 11
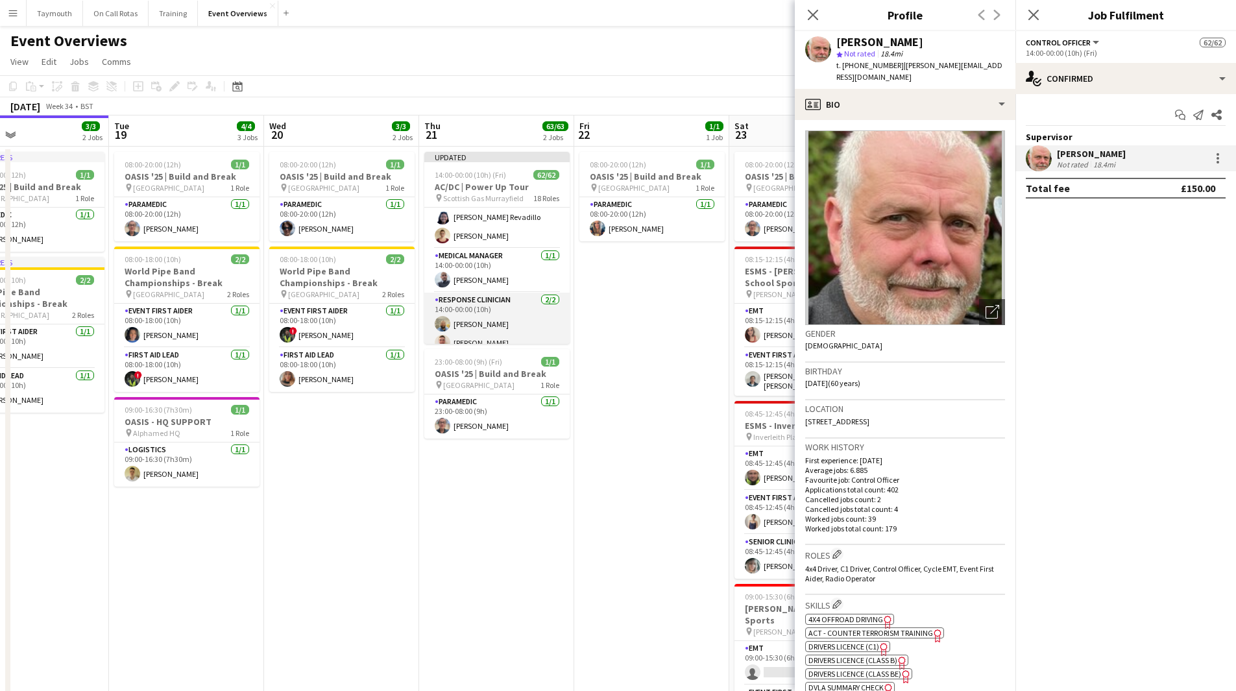
scroll to position [130, 0]
click at [509, 326] on app-card-role "Medical Manager 1/1 14:00-00:00 (10h) Hunter Cameron" at bounding box center [496, 335] width 145 height 44
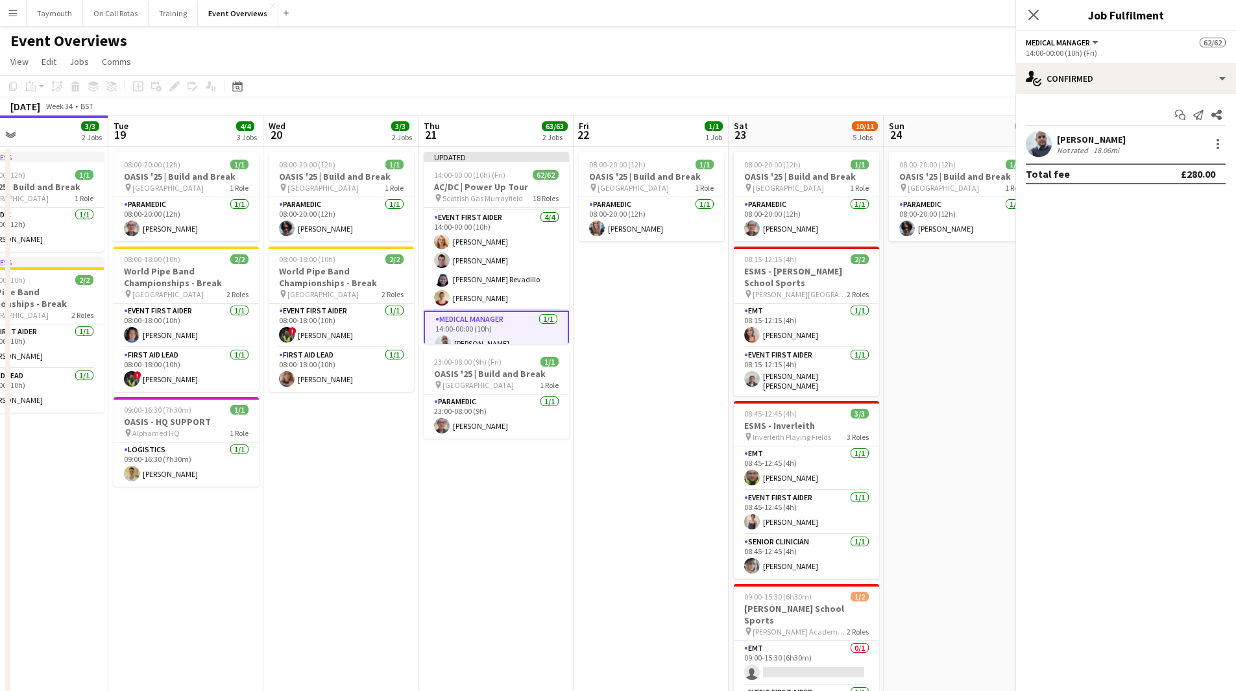
scroll to position [129, 0]
click at [1216, 144] on div at bounding box center [1218, 144] width 16 height 16
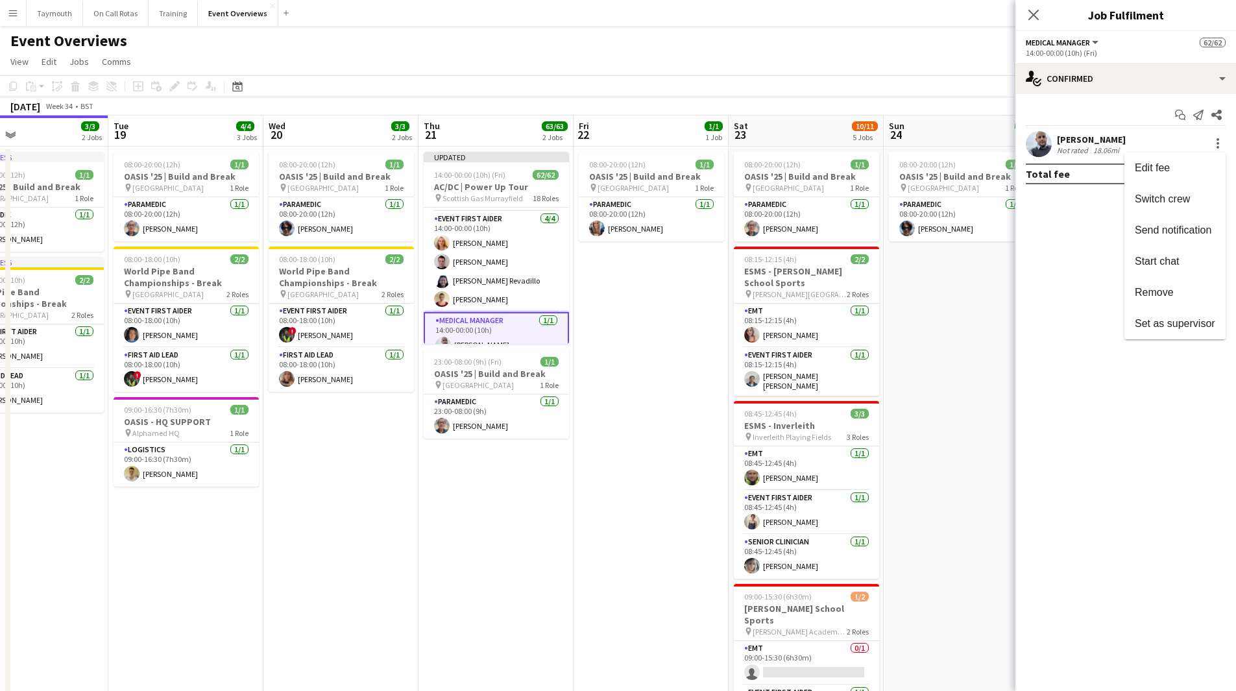
click at [1182, 315] on button "Set as supervisor" at bounding box center [1175, 323] width 101 height 31
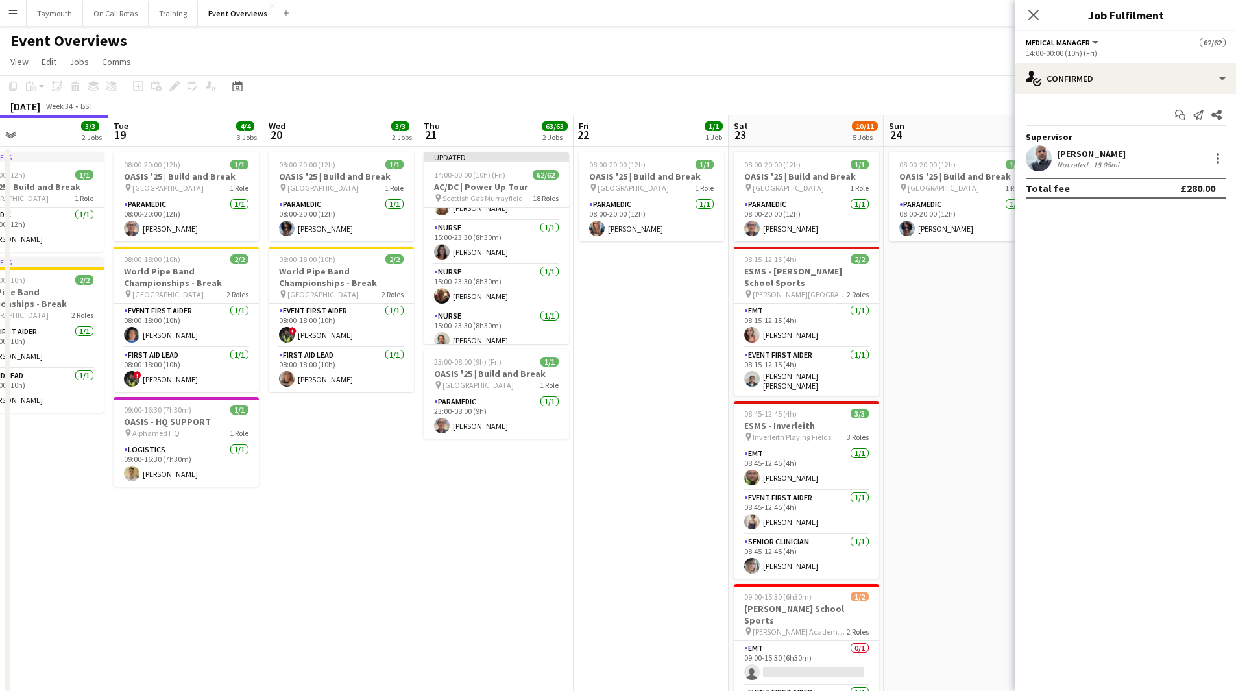
scroll to position [1489, 0]
click at [516, 339] on app-card-role "Control Officer 1/1 17:30-23:30 (6h) Aimee Vaughan" at bounding box center [496, 326] width 145 height 44
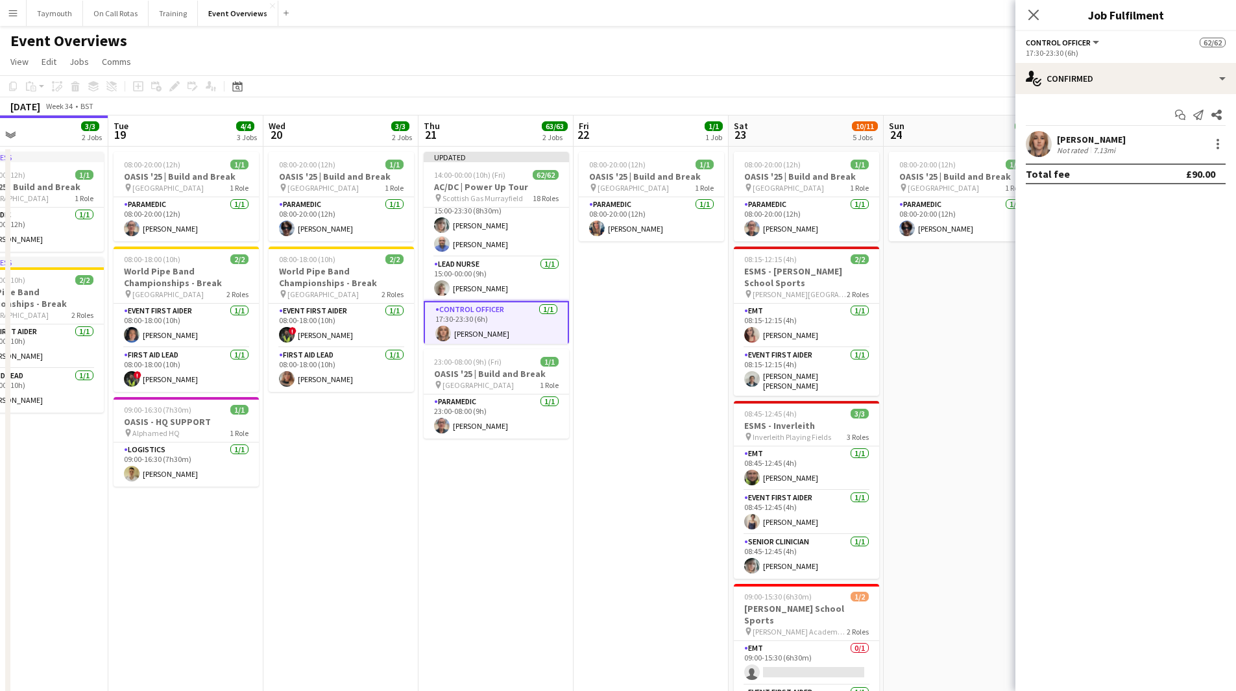
scroll to position [1486, 0]
click at [1219, 151] on div at bounding box center [1218, 144] width 16 height 16
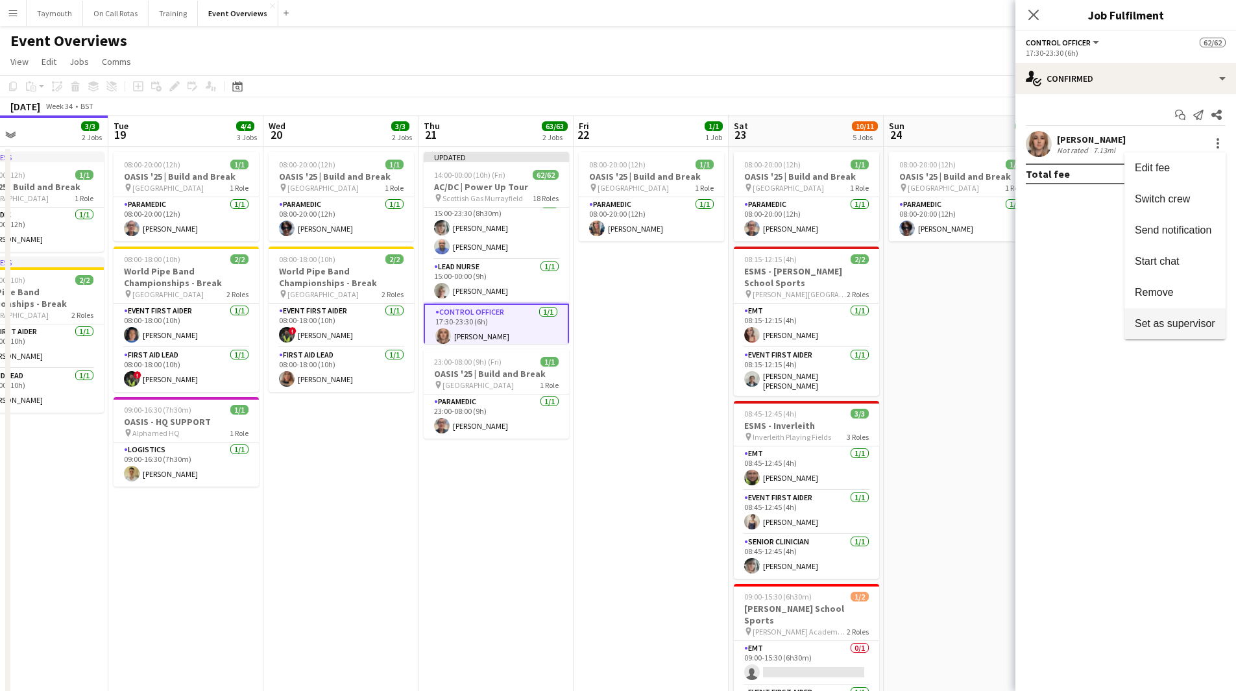
click at [1204, 324] on span "Set as supervisor" at bounding box center [1175, 323] width 80 height 11
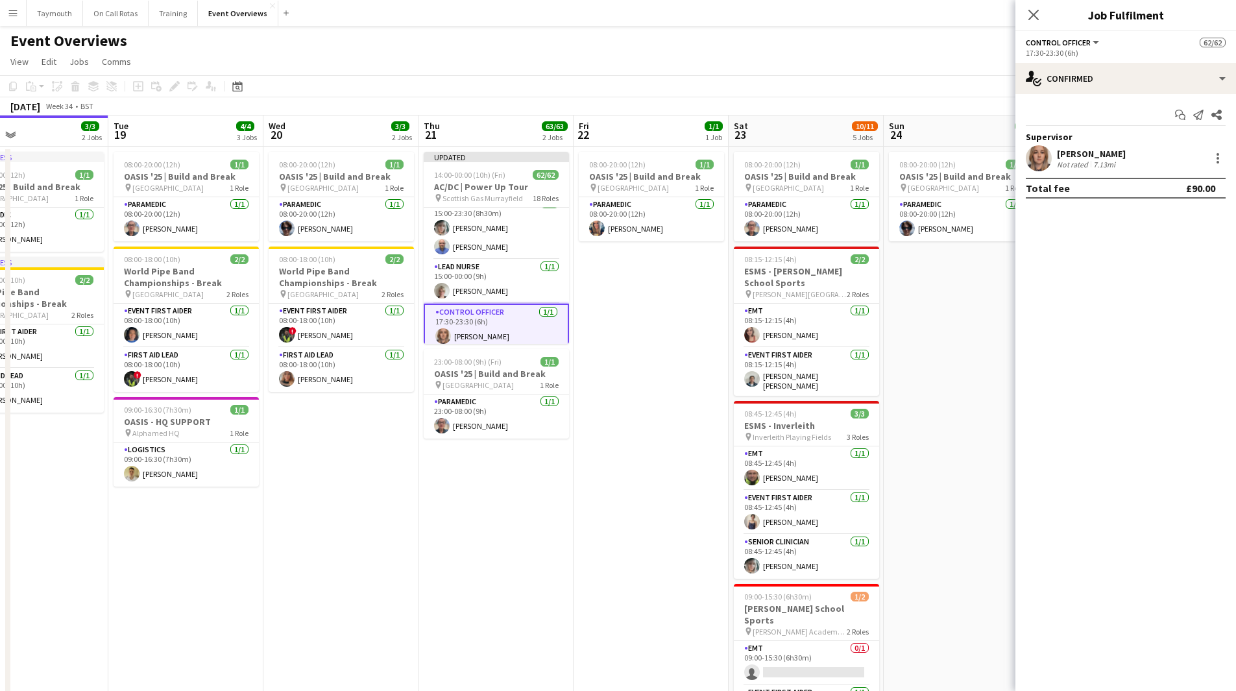
click at [670, 317] on app-date-cell "08:00-20:00 (12h) 1/1 OASIS '25 | Build and Break pin Murrayfield Stadium 1 Rol…" at bounding box center [651, 542] width 155 height 791
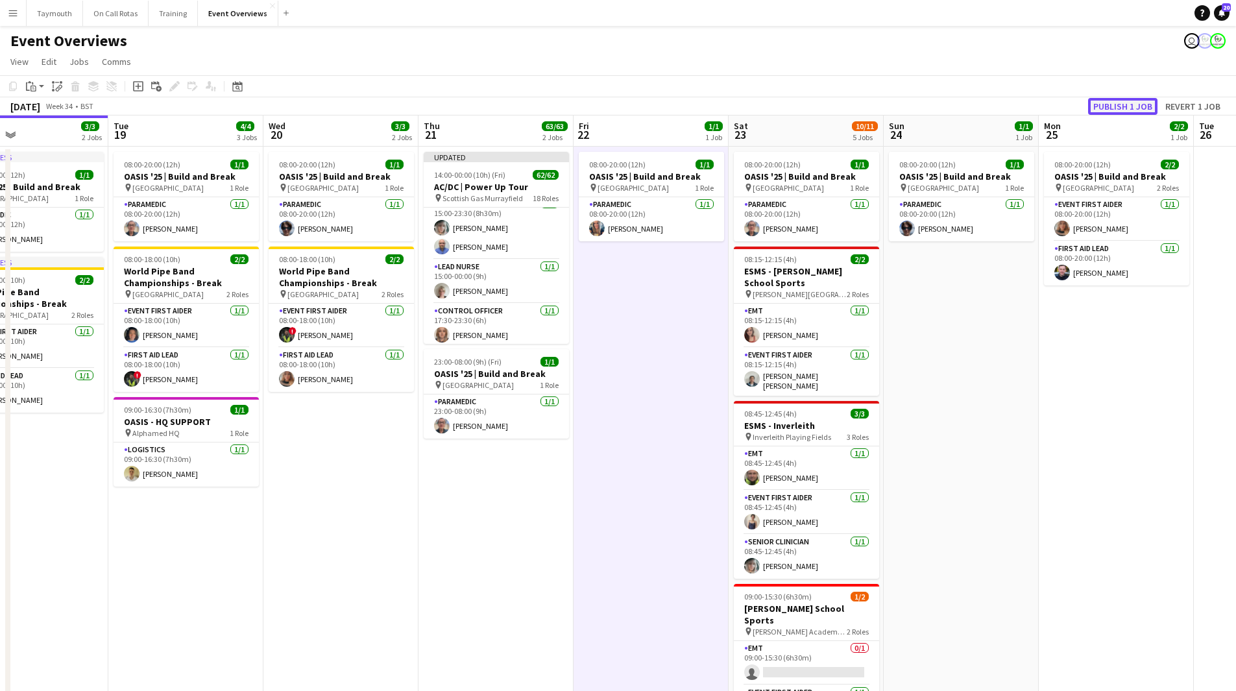
click at [1111, 105] on button "Publish 1 job" at bounding box center [1122, 106] width 69 height 17
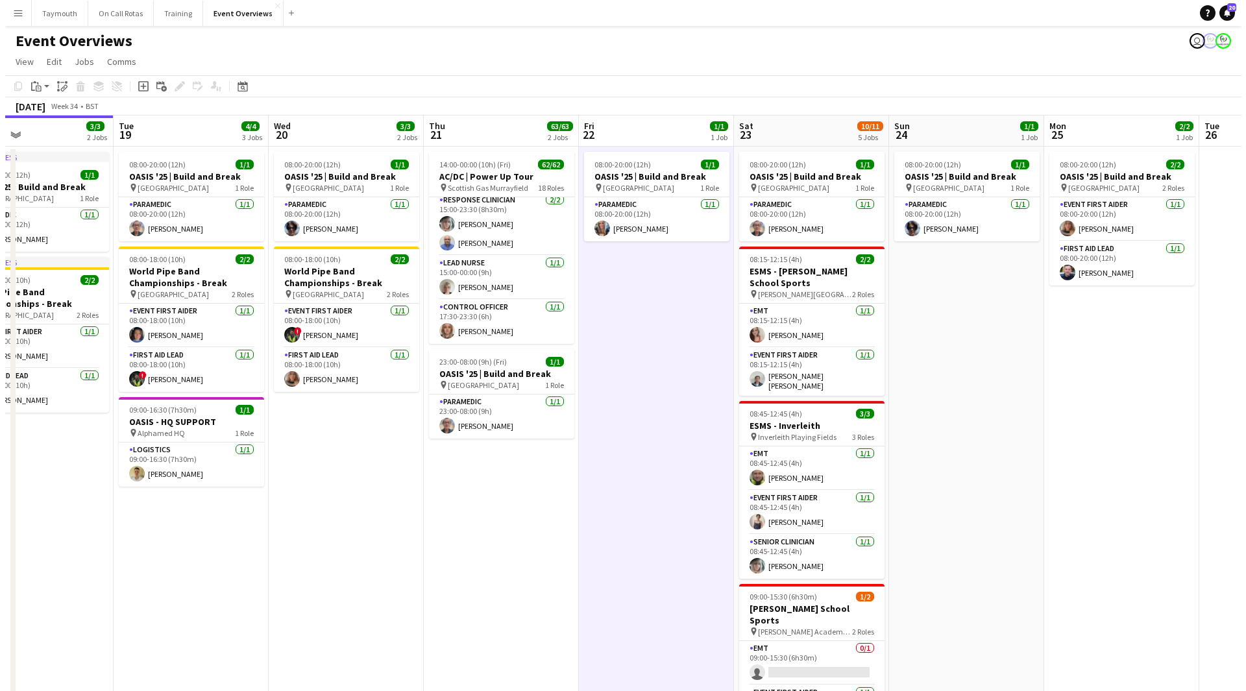
scroll to position [1476, 0]
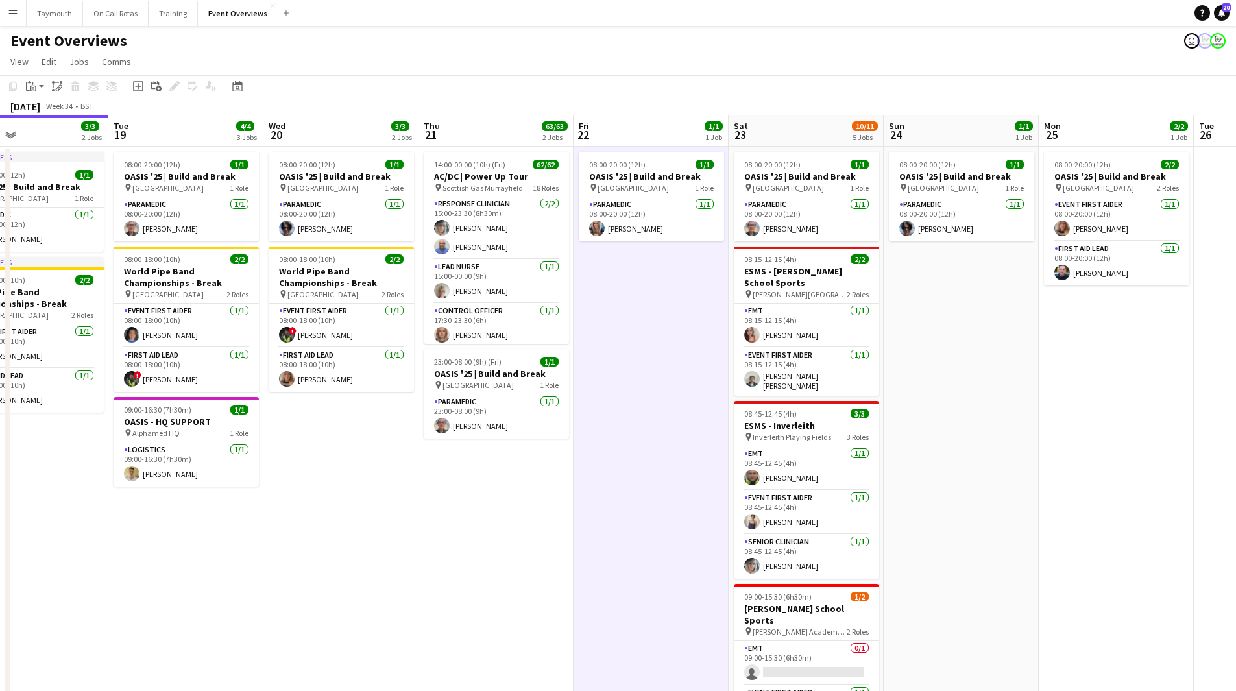
drag, startPoint x: 1, startPoint y: 17, endPoint x: 12, endPoint y: 25, distance: 13.4
click at [1, 17] on button "Menu" at bounding box center [13, 13] width 26 height 26
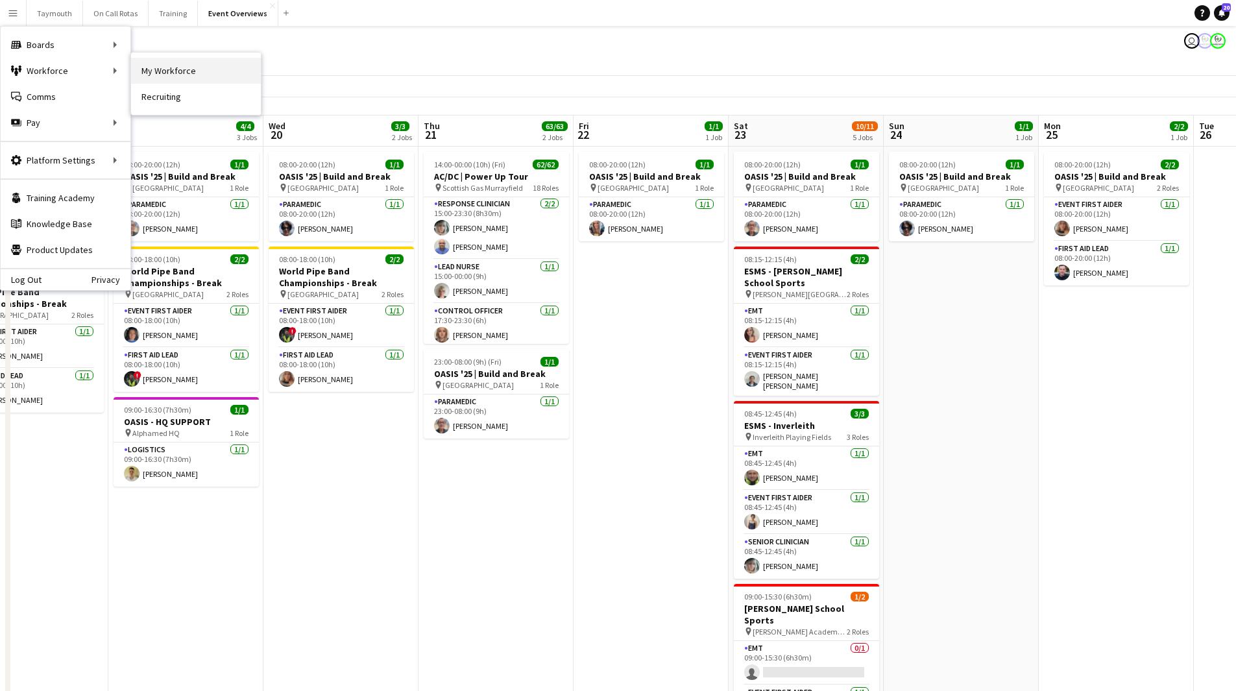
click at [198, 65] on link "My Workforce" at bounding box center [196, 71] width 130 height 26
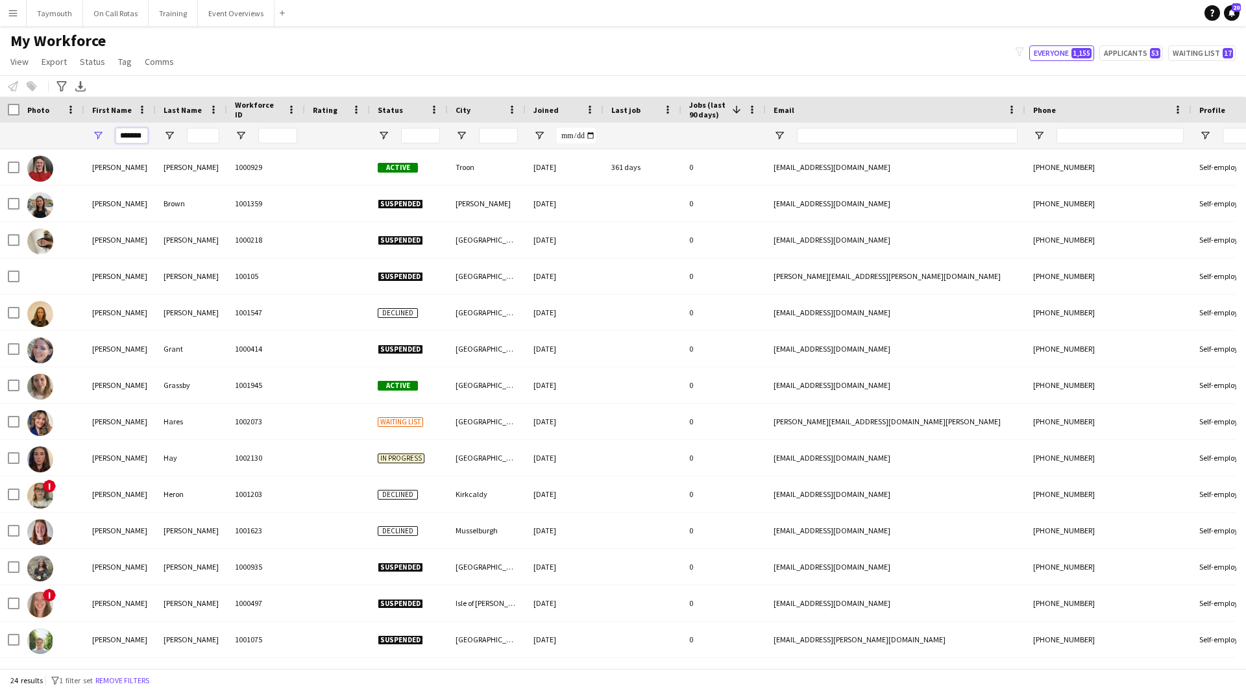
drag, startPoint x: 120, startPoint y: 135, endPoint x: 366, endPoint y: 132, distance: 246.0
click at [366, 132] on div "*******" at bounding box center [803, 136] width 1607 height 26
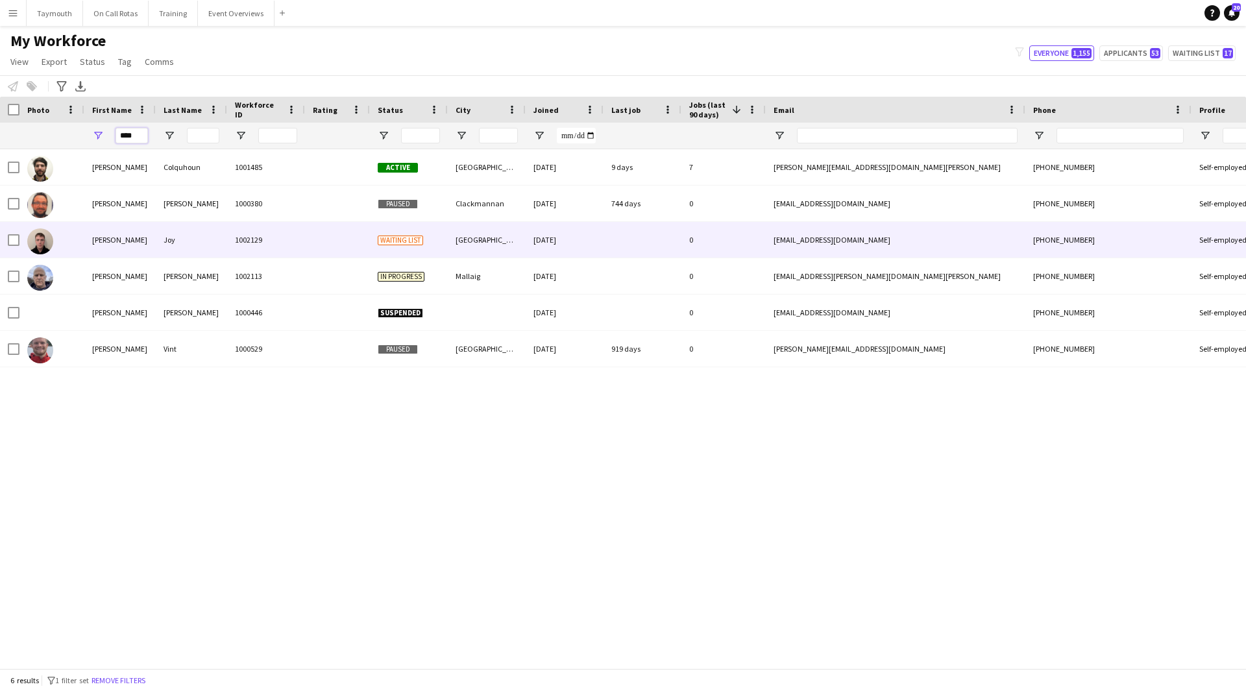
type input "****"
click at [214, 247] on div "Joy" at bounding box center [191, 240] width 71 height 36
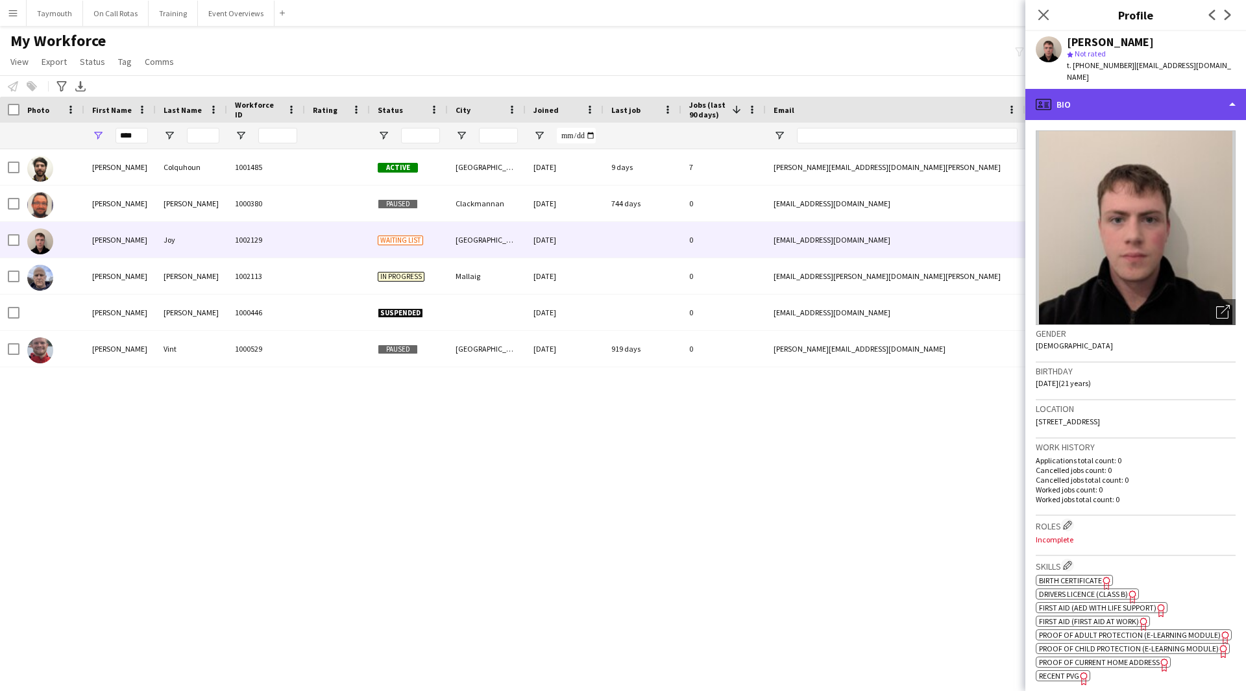
click at [1127, 94] on div "profile Bio" at bounding box center [1135, 104] width 221 height 31
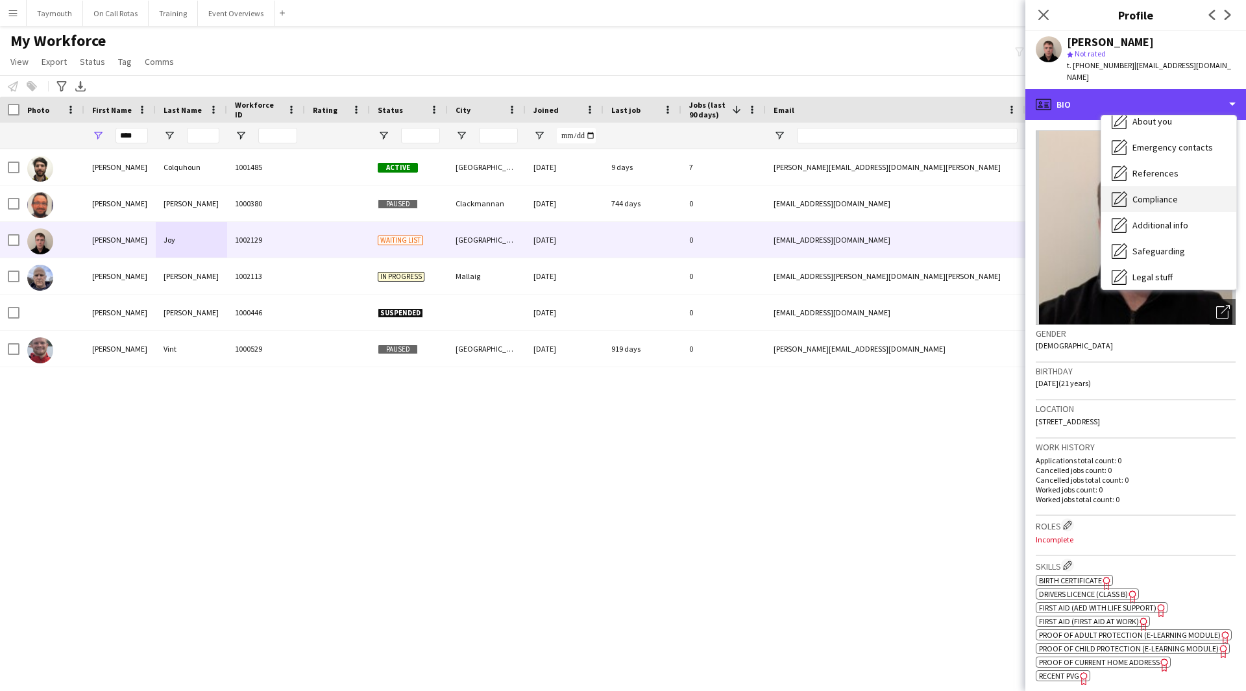
scroll to position [130, 0]
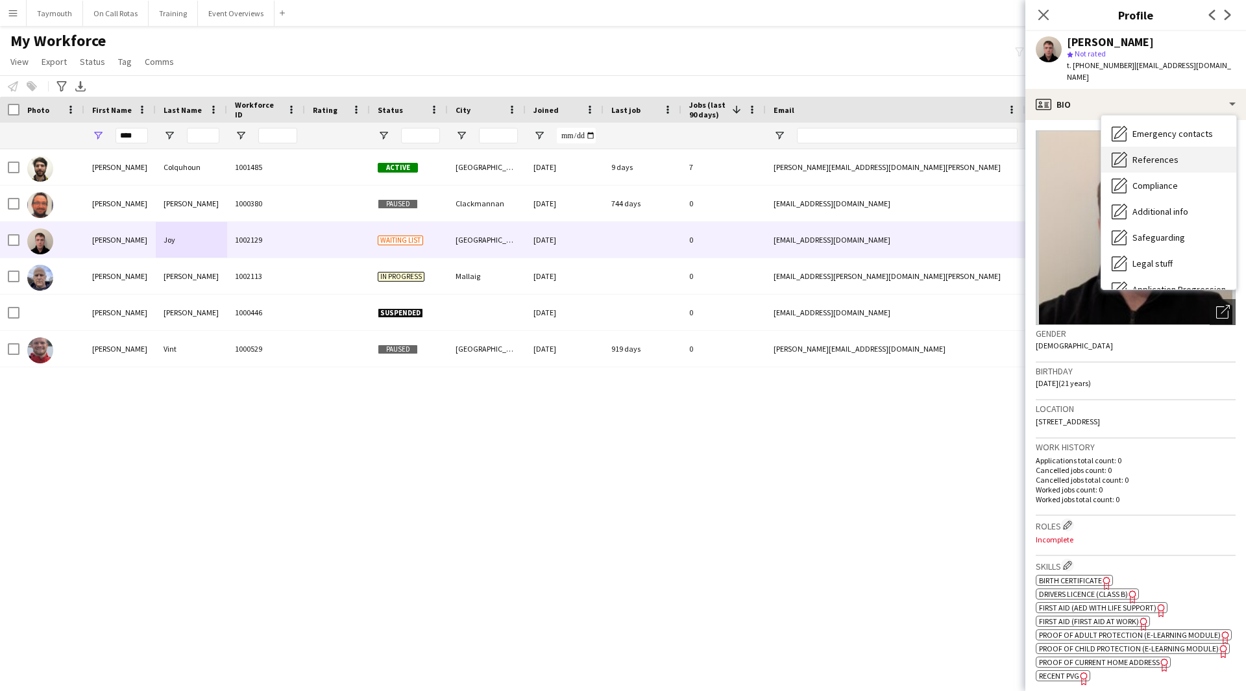
click at [1175, 154] on div "References References" at bounding box center [1168, 160] width 135 height 26
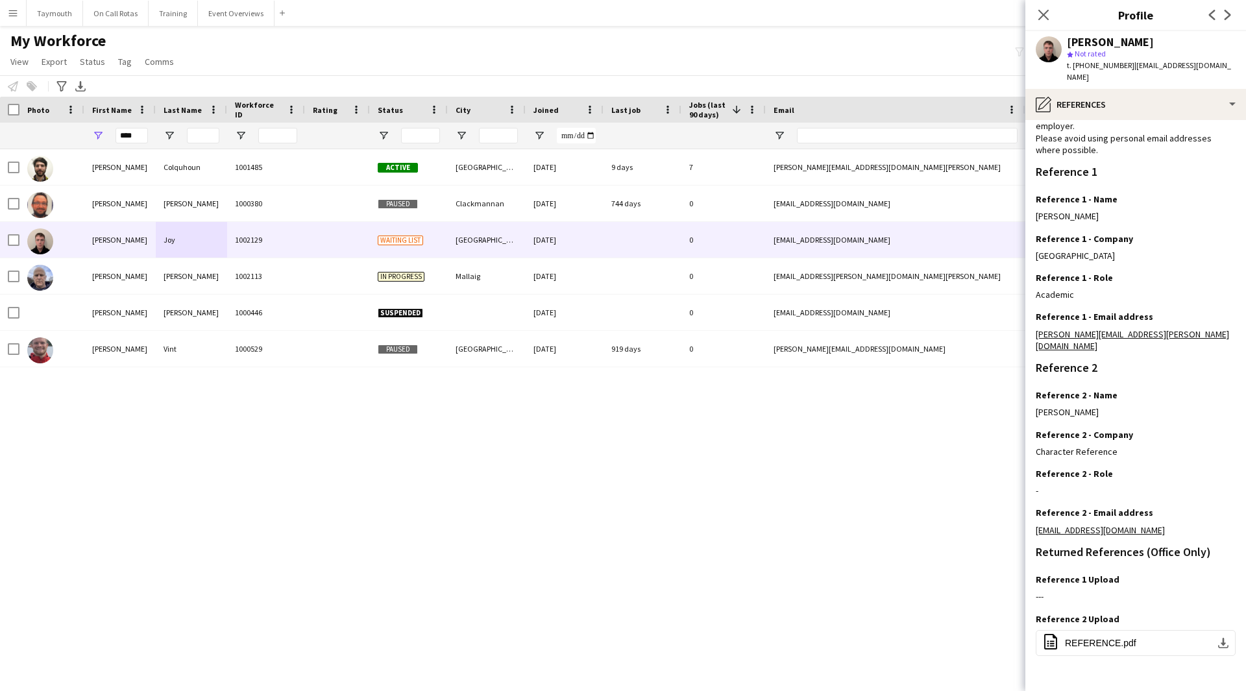
scroll to position [103, 0]
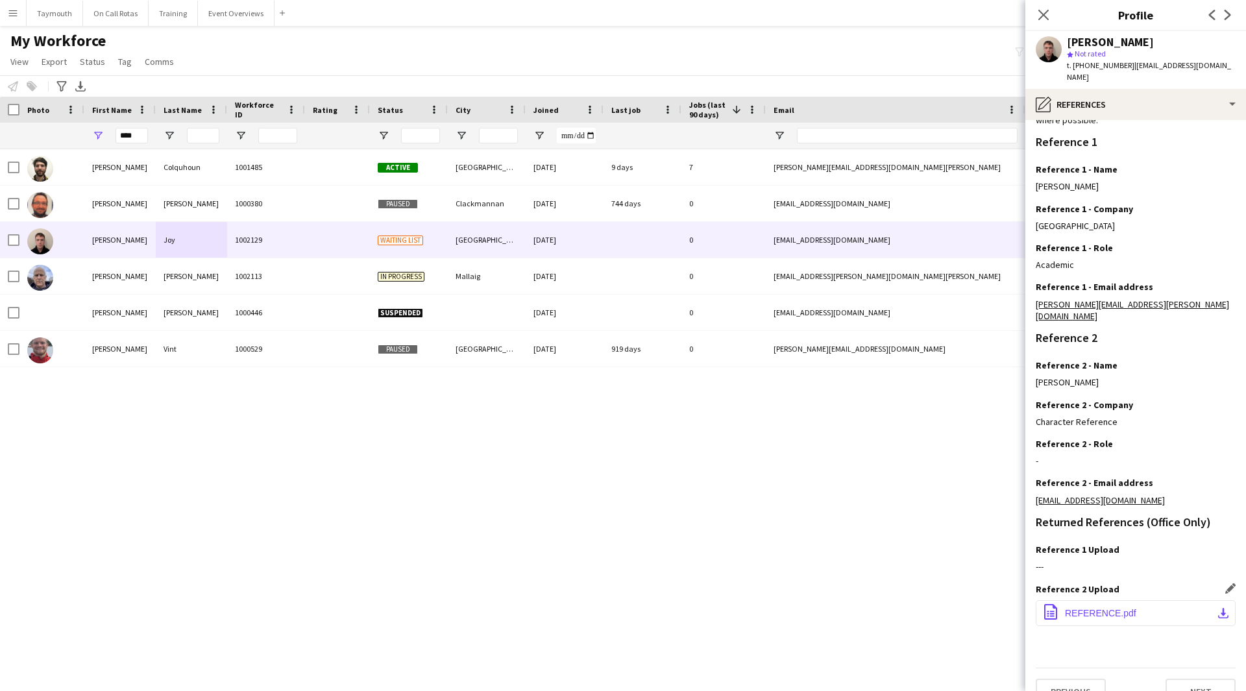
click at [1104, 600] on button "office-file-sheet REFERENCE.pdf download-bottom" at bounding box center [1136, 613] width 200 height 26
drag, startPoint x: 1164, startPoint y: 290, endPoint x: 1027, endPoint y: 295, distance: 136.4
click at [1027, 295] on app-section-data-types "Reference Information Please provide 2 professional/ educational references. On…" at bounding box center [1135, 405] width 221 height 571
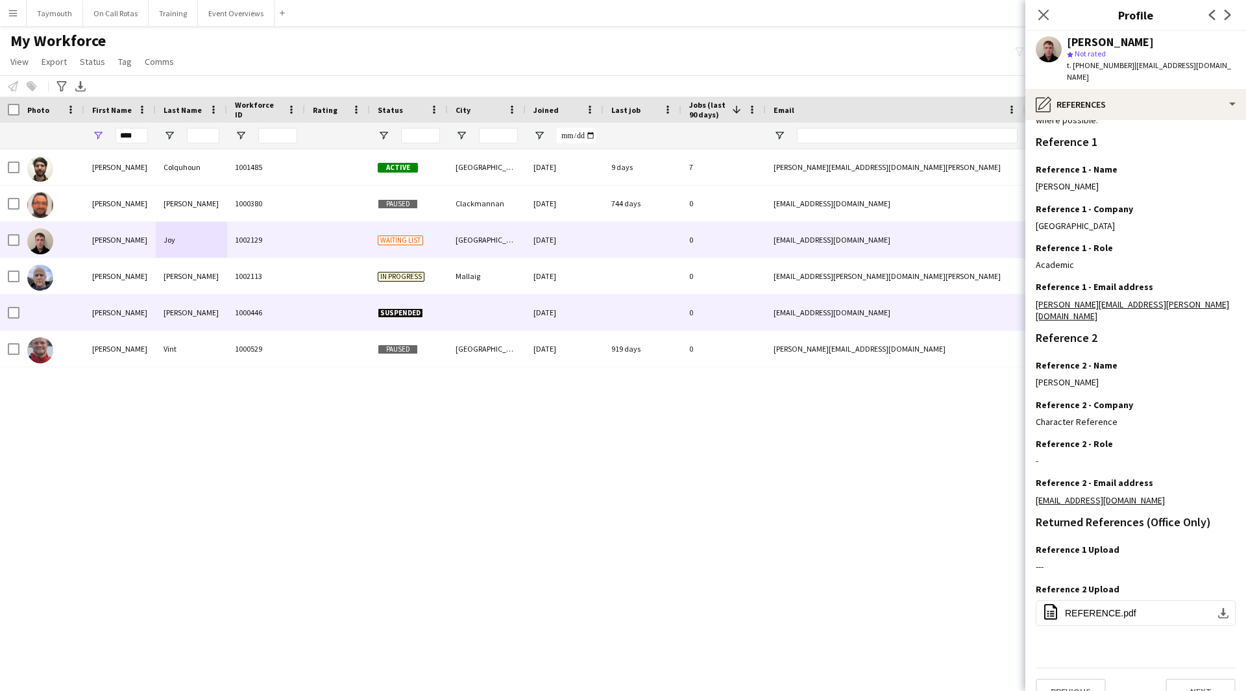
copy link "Samantha.Paterson@gcu.ac.uk"
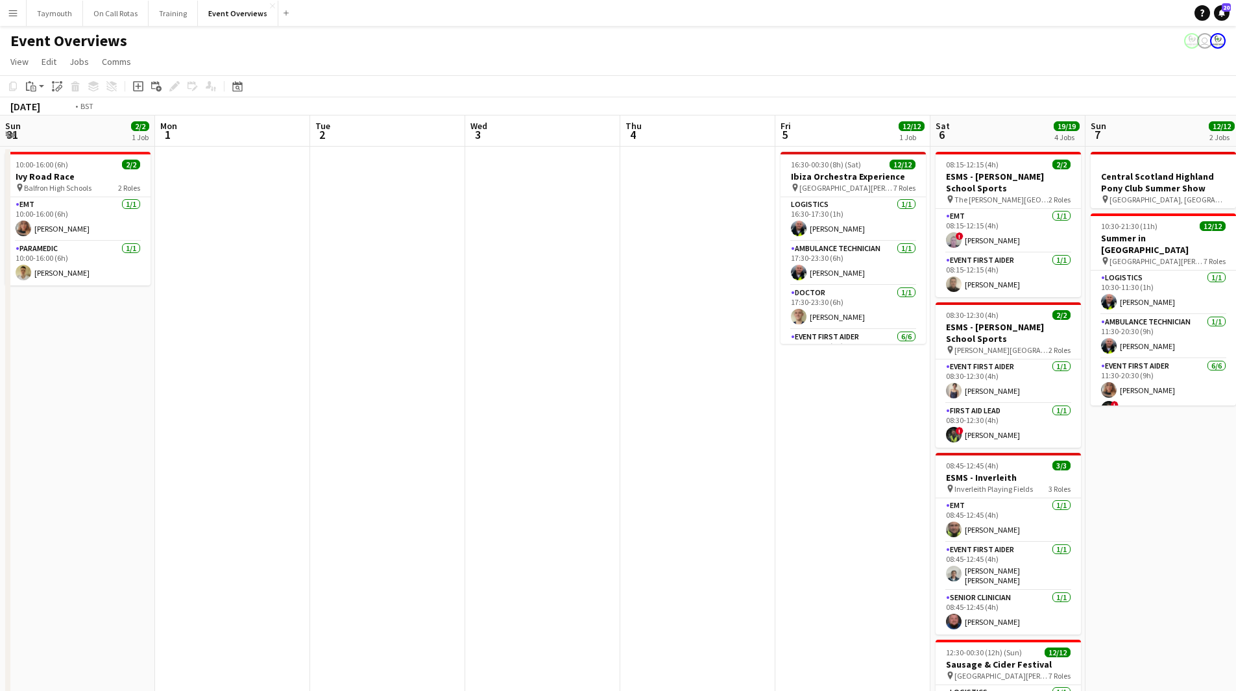
click at [827, 445] on app-calendar-viewport "Sun 31 2/2 1 Job Mon 1 Tue 2 Wed 3 Thu 4 Fri 5 12/12 1 Job Sat 6 19/19 4 Jobs S…" at bounding box center [618, 556] width 1236 height 881
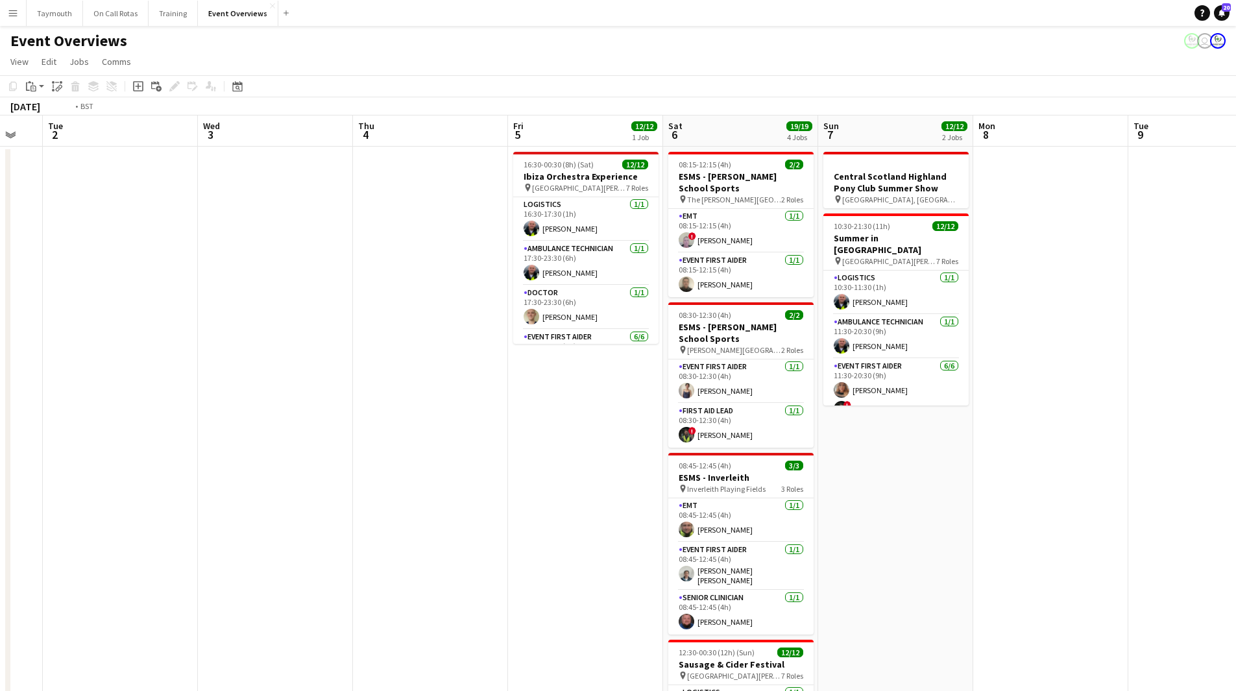
scroll to position [195, 0]
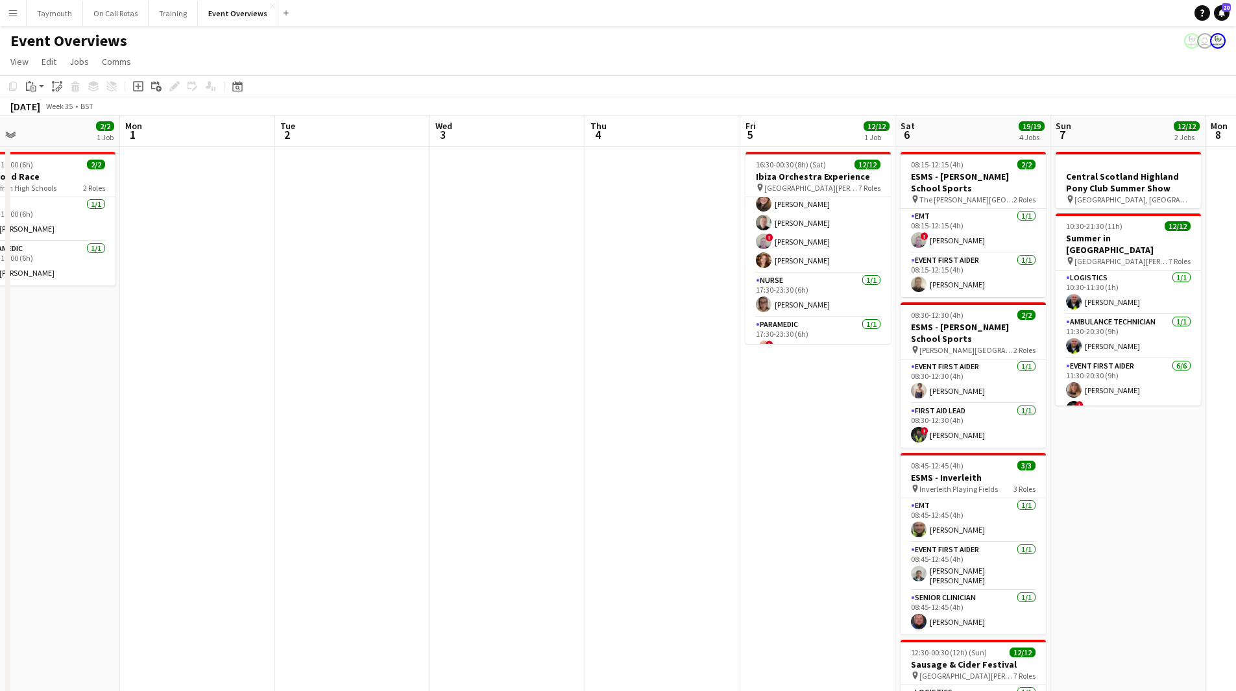
drag, startPoint x: 869, startPoint y: 448, endPoint x: 999, endPoint y: 449, distance: 130.4
click at [999, 449] on app-calendar-viewport "Fri 29 Sat 30 19/19 5 Jobs Sun 31 2/2 1 Job Mon 1 Tue 2 Wed 3 Thu 4 Fri 5 12/12…" at bounding box center [618, 556] width 1236 height 881
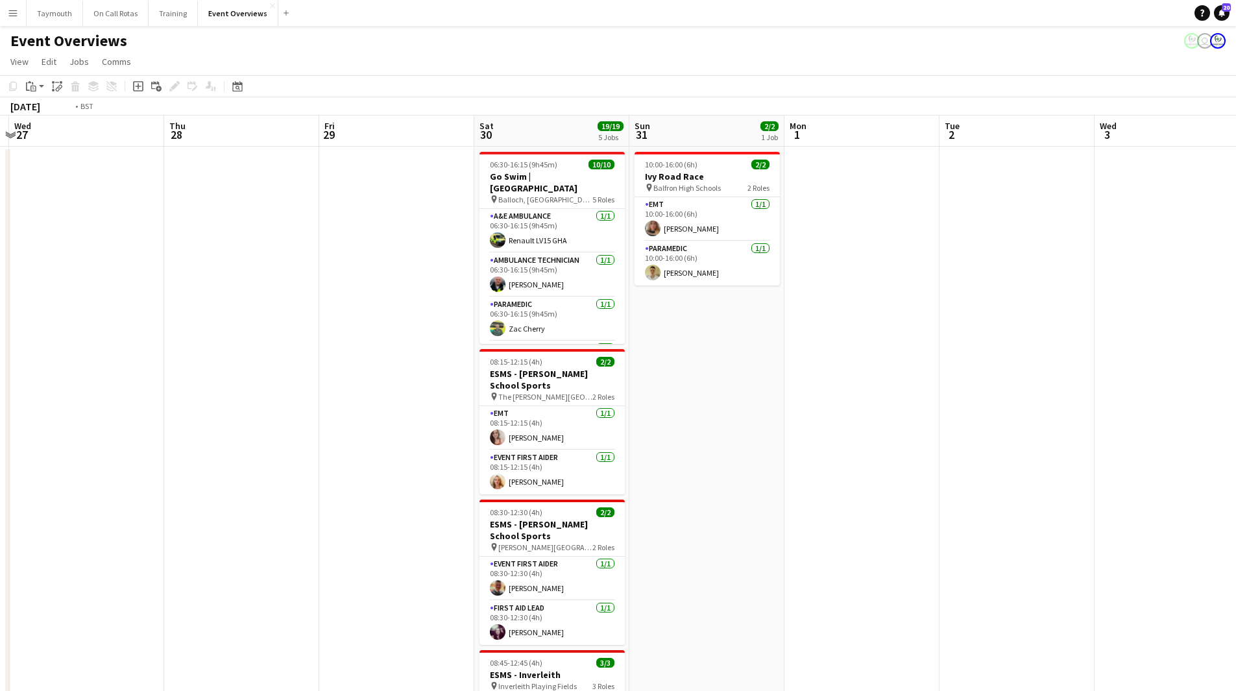
drag, startPoint x: 586, startPoint y: 452, endPoint x: 868, endPoint y: 445, distance: 281.7
click at [868, 445] on app-calendar-viewport "Mon 25 2/2 1 Job Tue 26 Wed 27 Thu 28 Fri 29 Sat 30 19/19 5 Jobs Sun 31 2/2 1 J…" at bounding box center [618, 556] width 1236 height 881
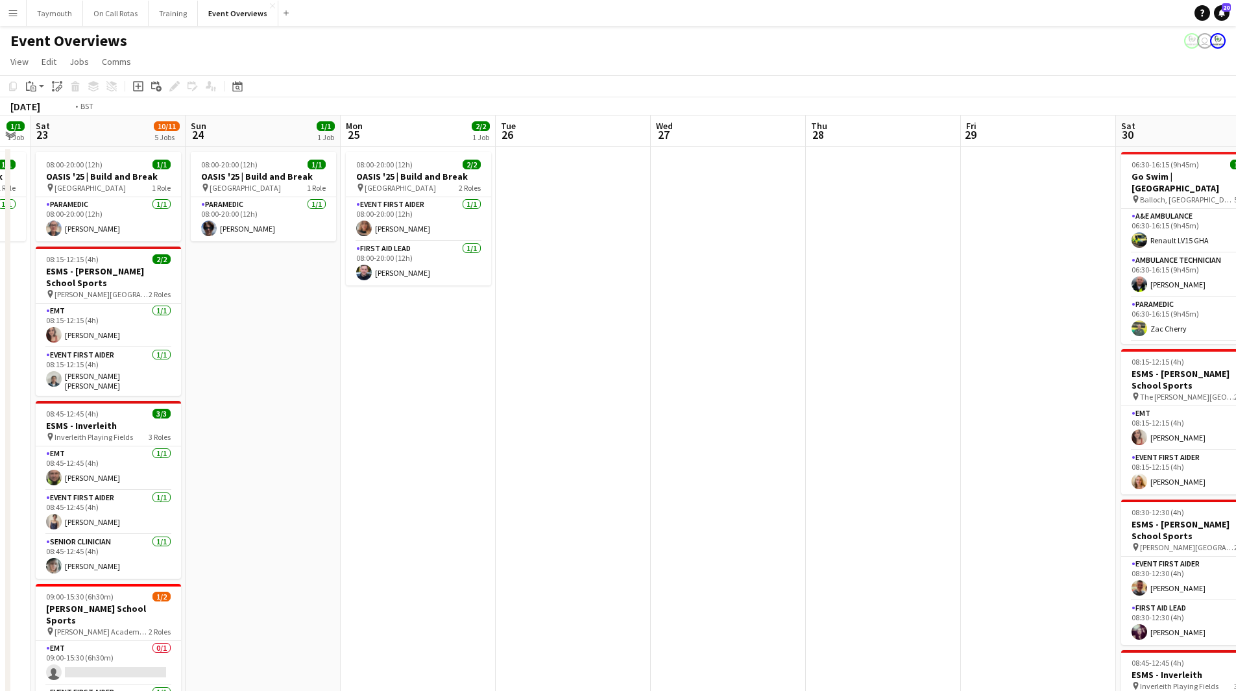
drag, startPoint x: 383, startPoint y: 461, endPoint x: 1153, endPoint y: 578, distance: 778.4
click at [1153, 577] on app-calendar-viewport "Thu 21 63/63 2 Jobs Fri 22 1/1 1 Job Sat 23 10/11 5 Jobs Sun 24 1/1 1 Job Mon 2…" at bounding box center [618, 556] width 1236 height 881
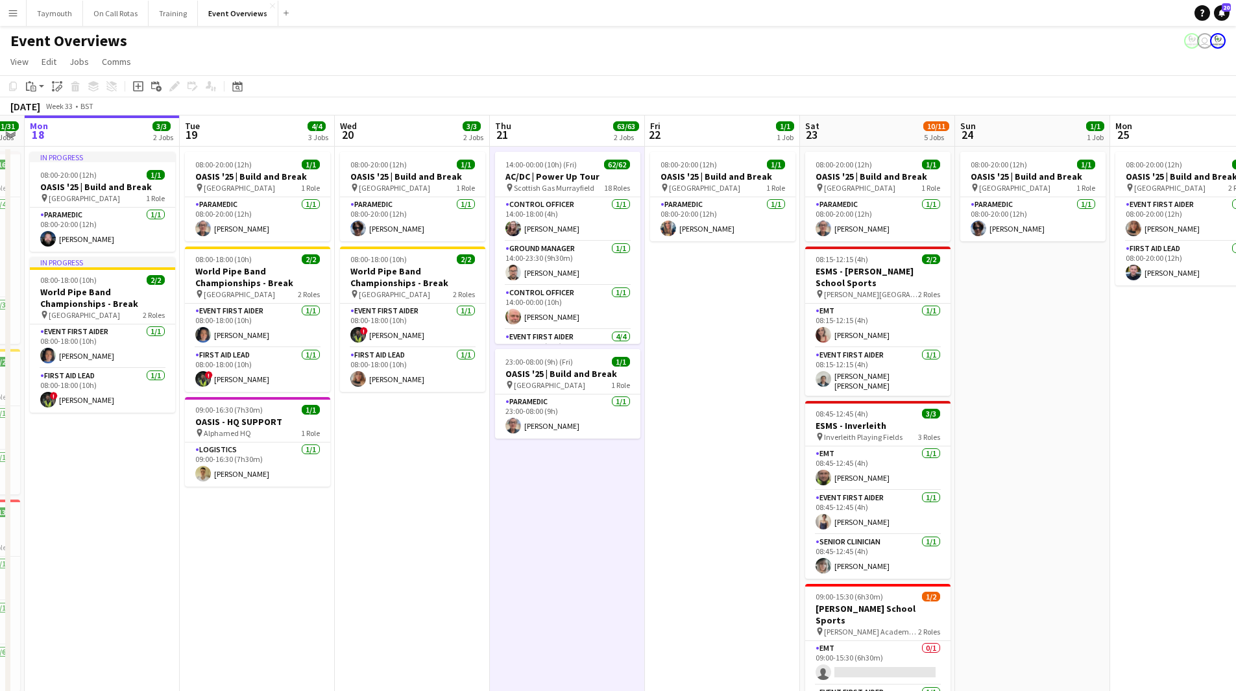
scroll to position [0, 332]
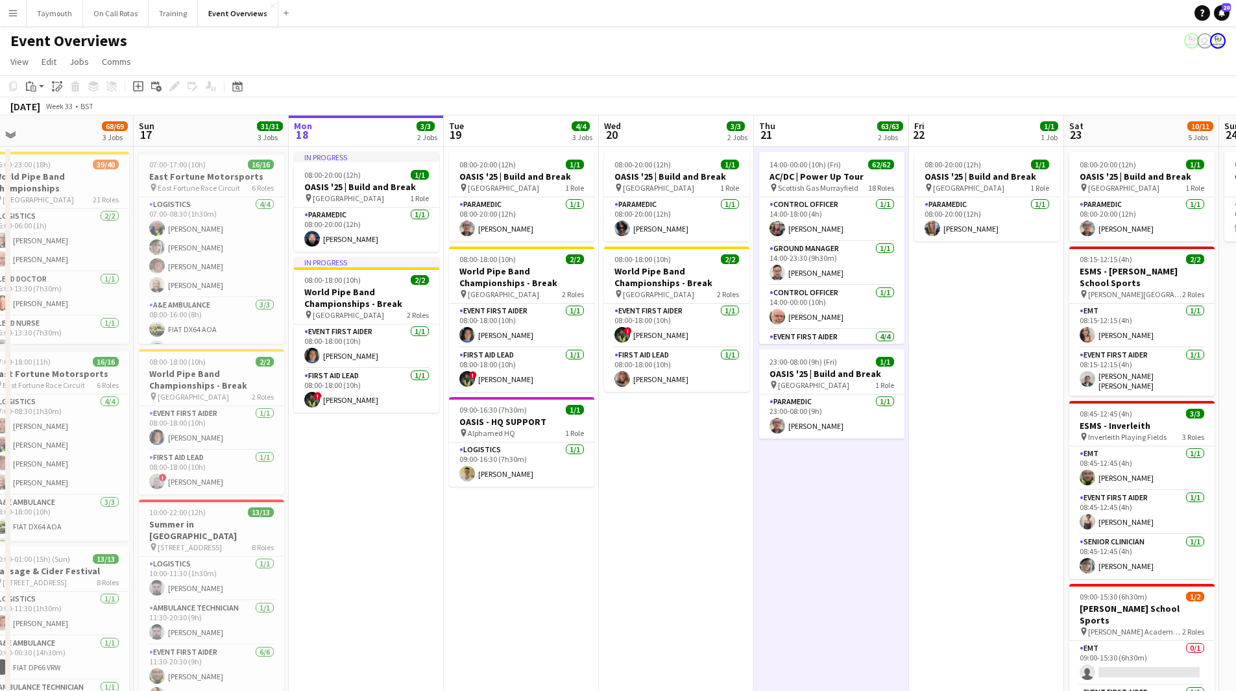
drag, startPoint x: 500, startPoint y: 525, endPoint x: 718, endPoint y: 525, distance: 217.4
click at [718, 525] on app-calendar-viewport "Thu 14 4/4 3 Jobs Fri 15 36/36 3 Jobs Sat 16 68/69 3 Jobs Sun 17 31/31 3 Jobs M…" at bounding box center [618, 556] width 1236 height 881
